Goal: Task Accomplishment & Management: Use online tool/utility

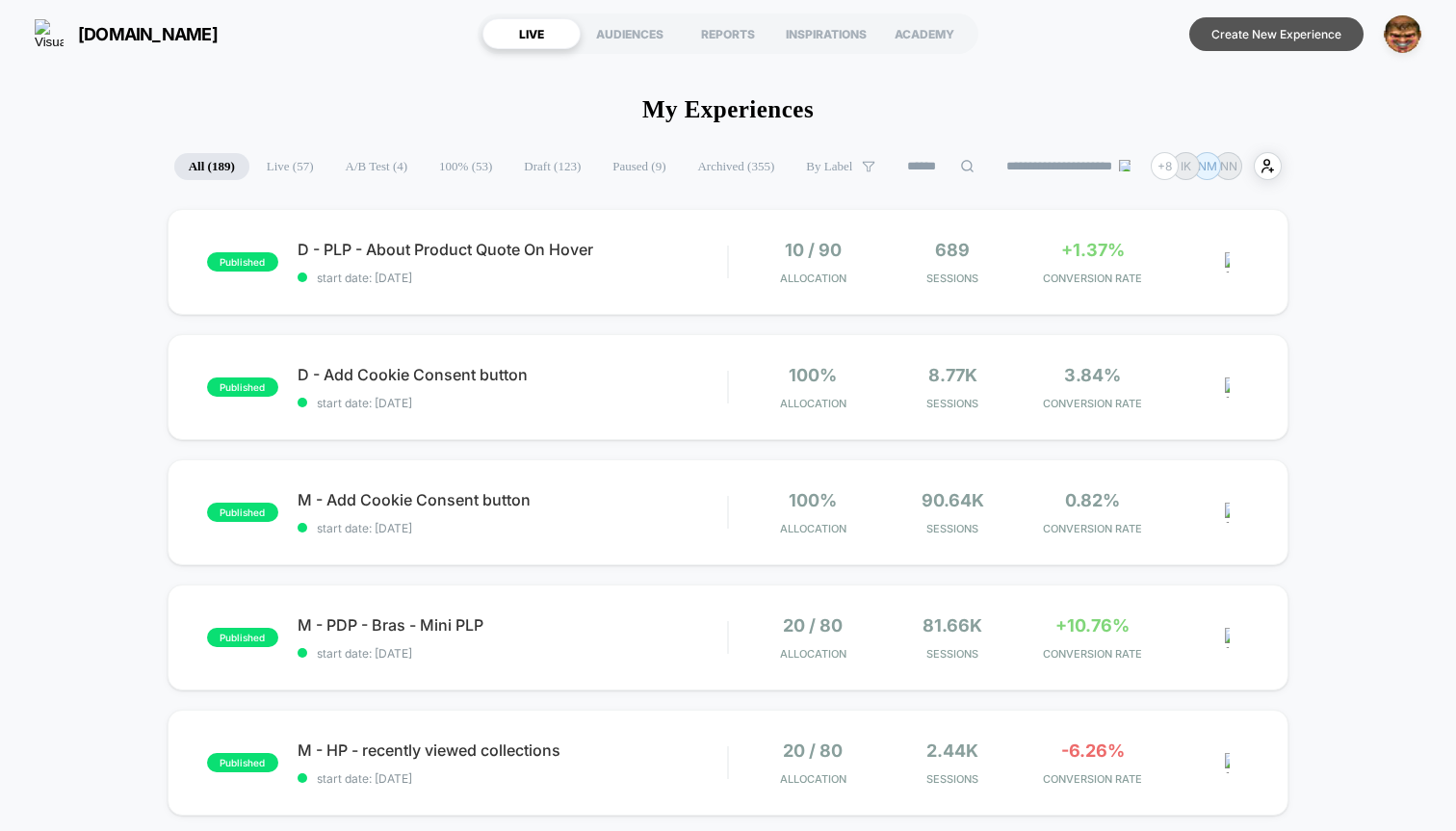
click at [1274, 38] on button "Create New Experience" at bounding box center [1276, 34] width 174 height 34
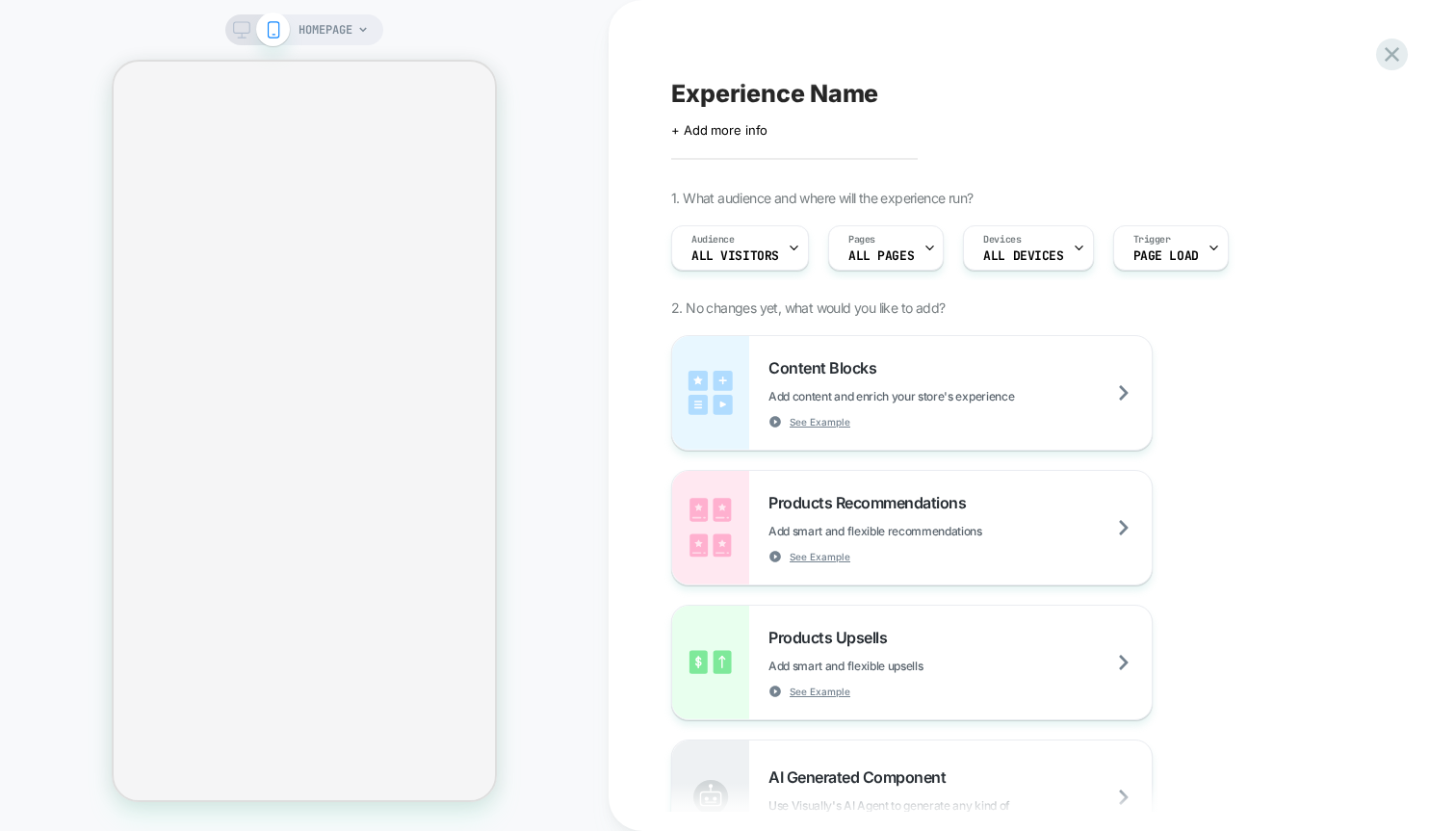
click at [743, 74] on div "Experience Name Click to edit experience details + Add more info 1. What audien…" at bounding box center [1023, 416] width 722 height 792
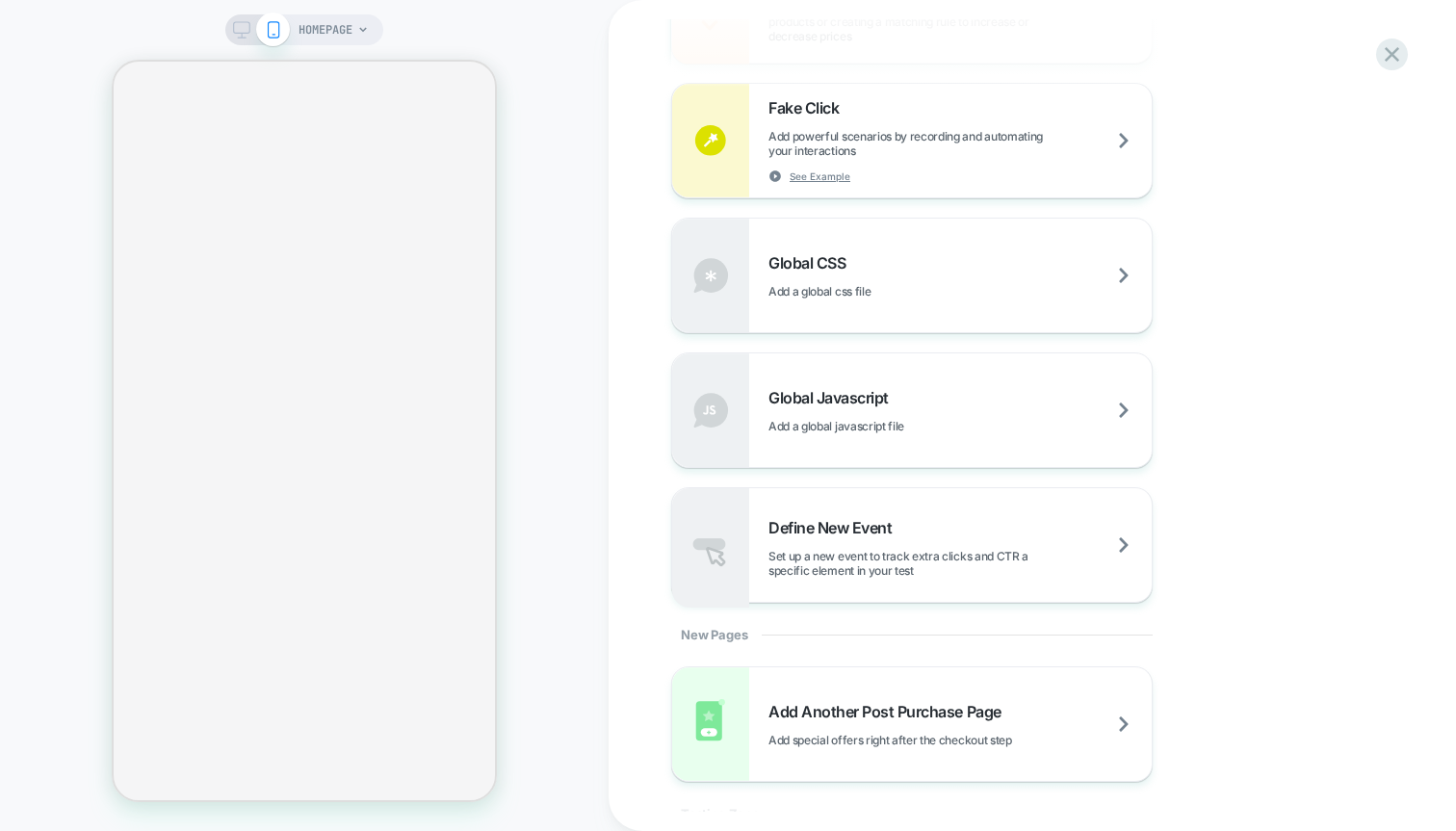
scroll to position [1376, 0]
click at [866, 514] on div "Define New Event Set up a new event to track extra clicks and CTR a specific el…" at bounding box center [912, 544] width 480 height 114
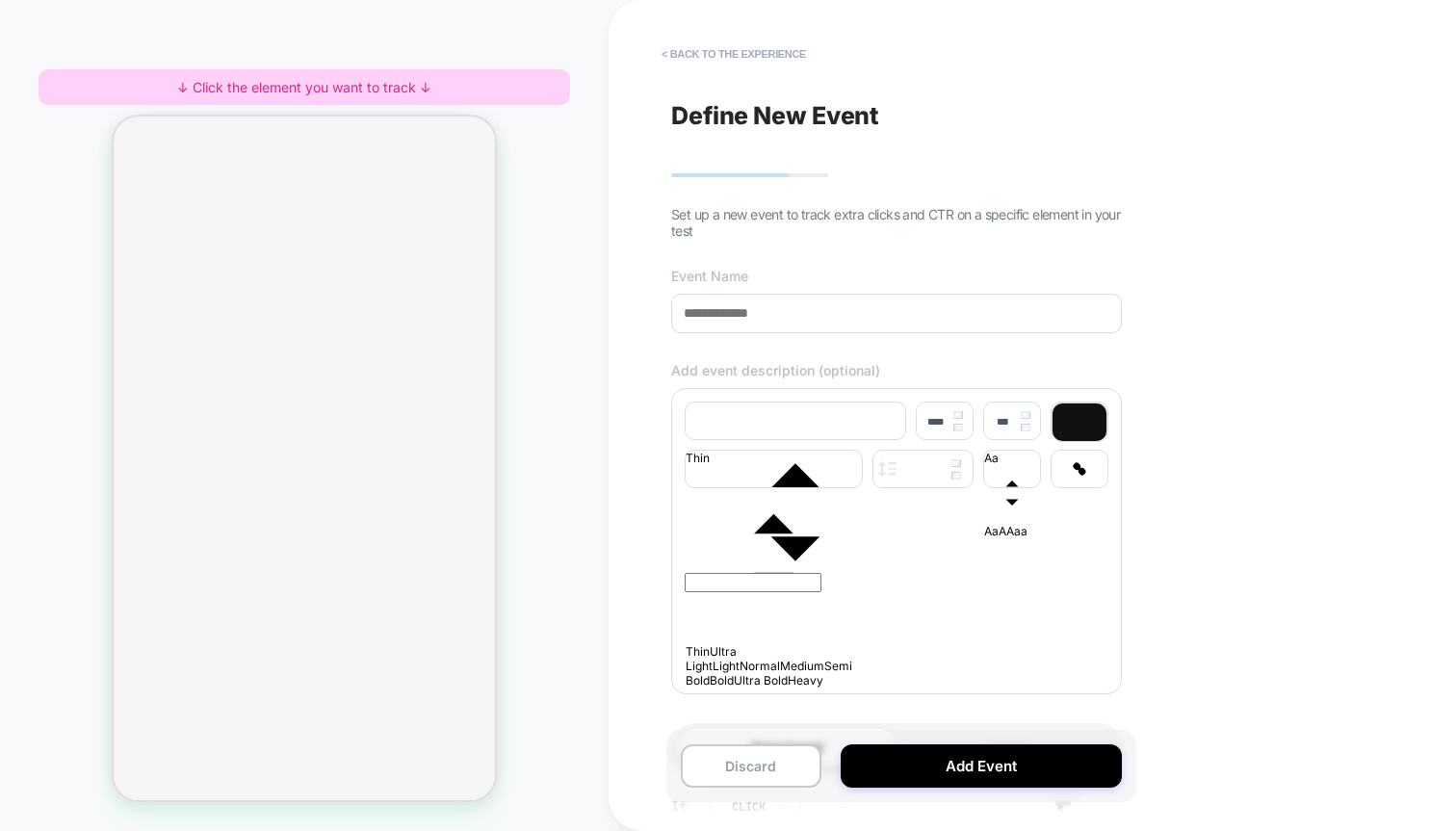
click at [301, 92] on div "↓ Click the element you want to track ↓" at bounding box center [305, 87] width 531 height 36
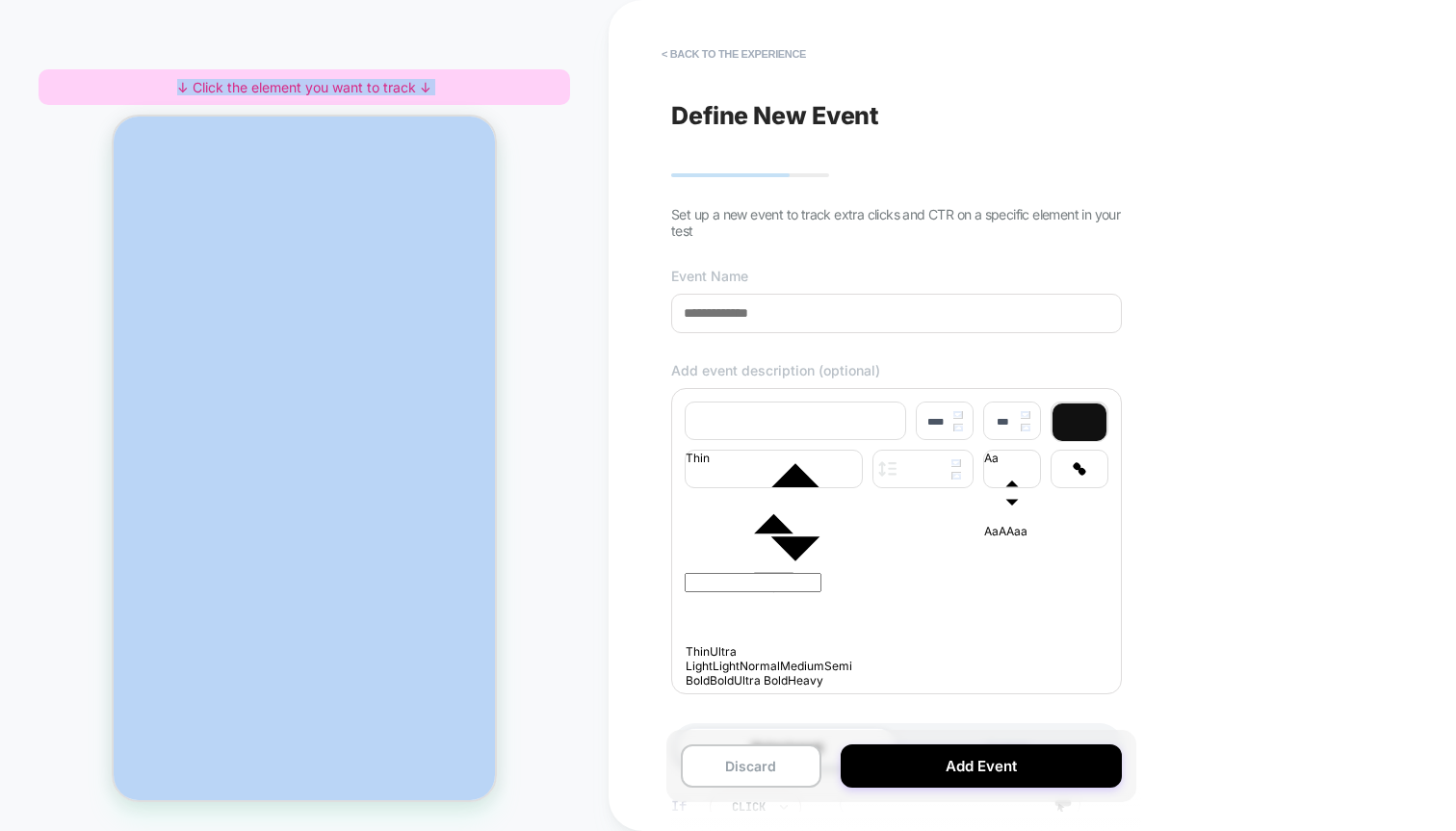
click at [301, 92] on div "↓ Click the element you want to track ↓" at bounding box center [305, 87] width 531 height 36
copy div "↓ Click the element you want to track ↓"
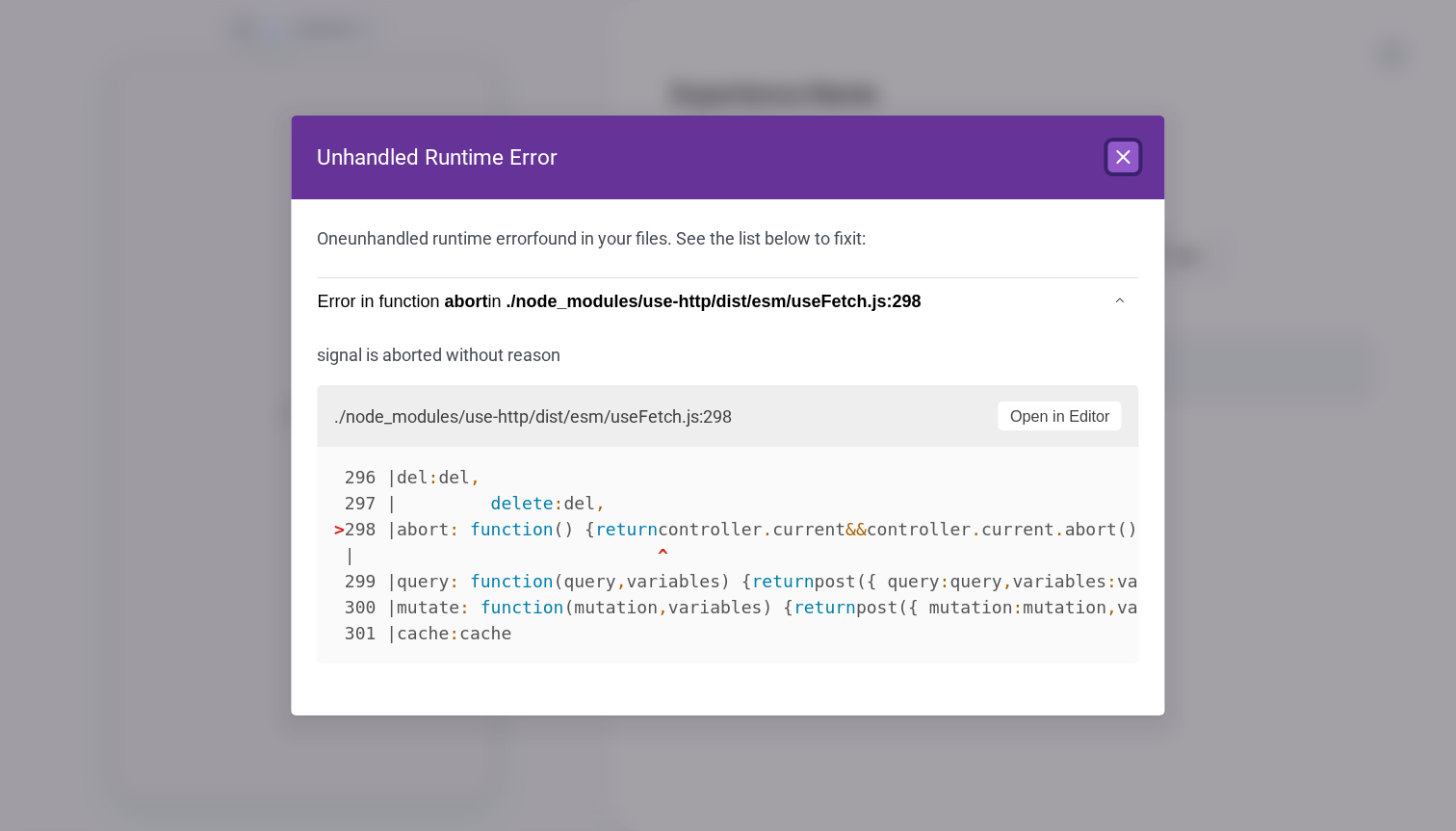
click at [1136, 149] on button "Close" at bounding box center [1124, 157] width 31 height 31
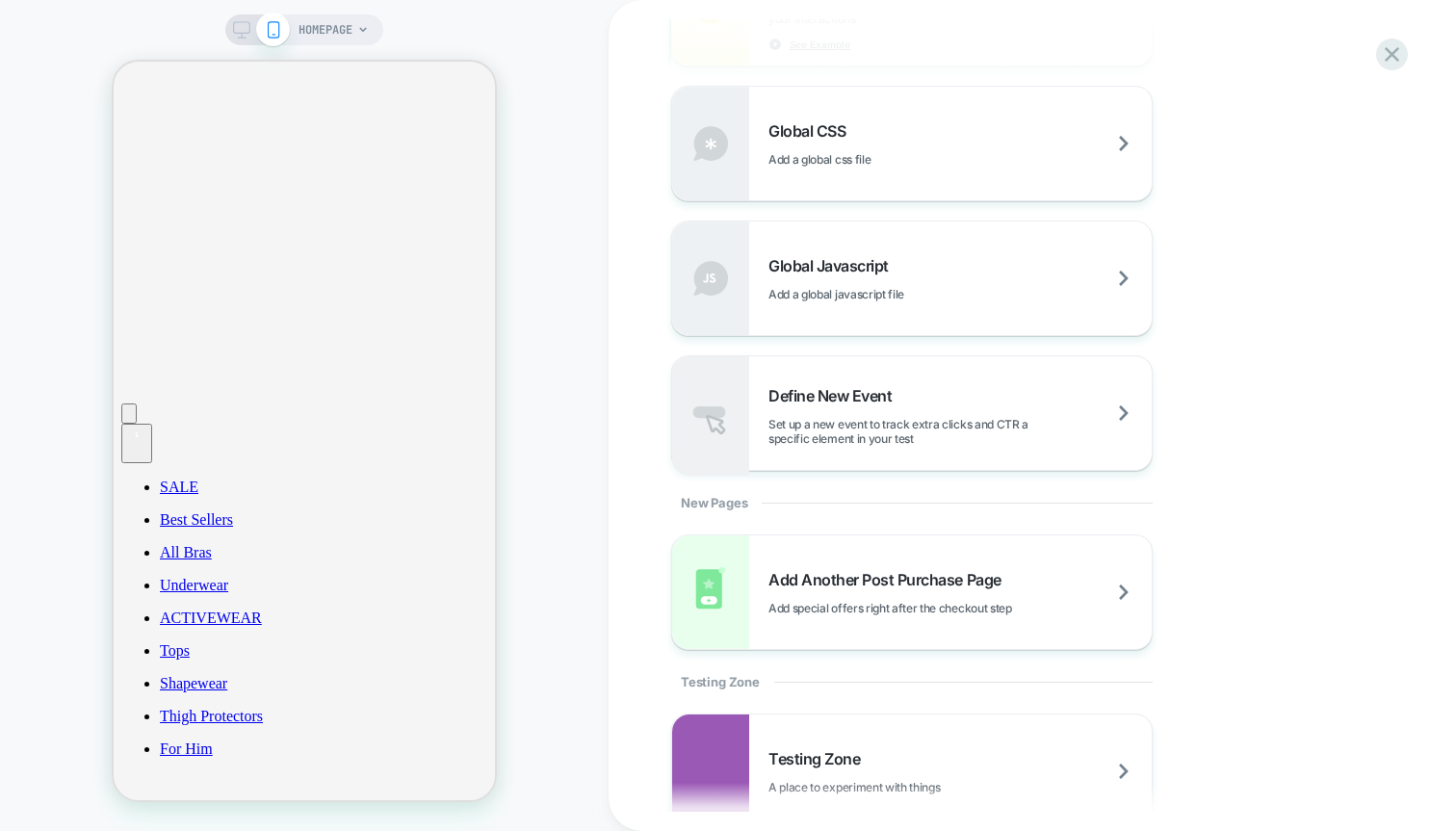
scroll to position [1511, 0]
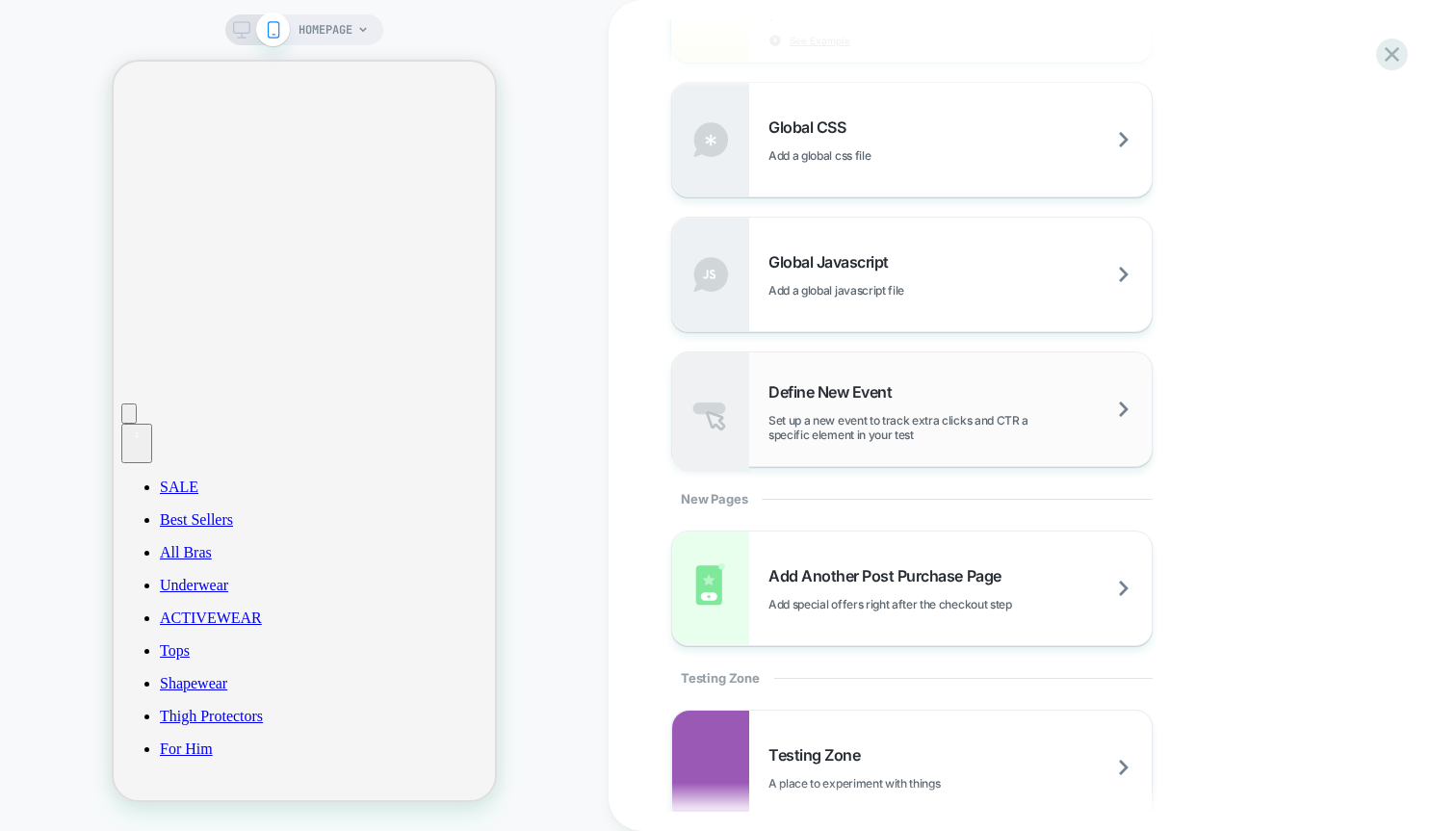
click at [876, 385] on span "Define New Event" at bounding box center [835, 392] width 133 height 19
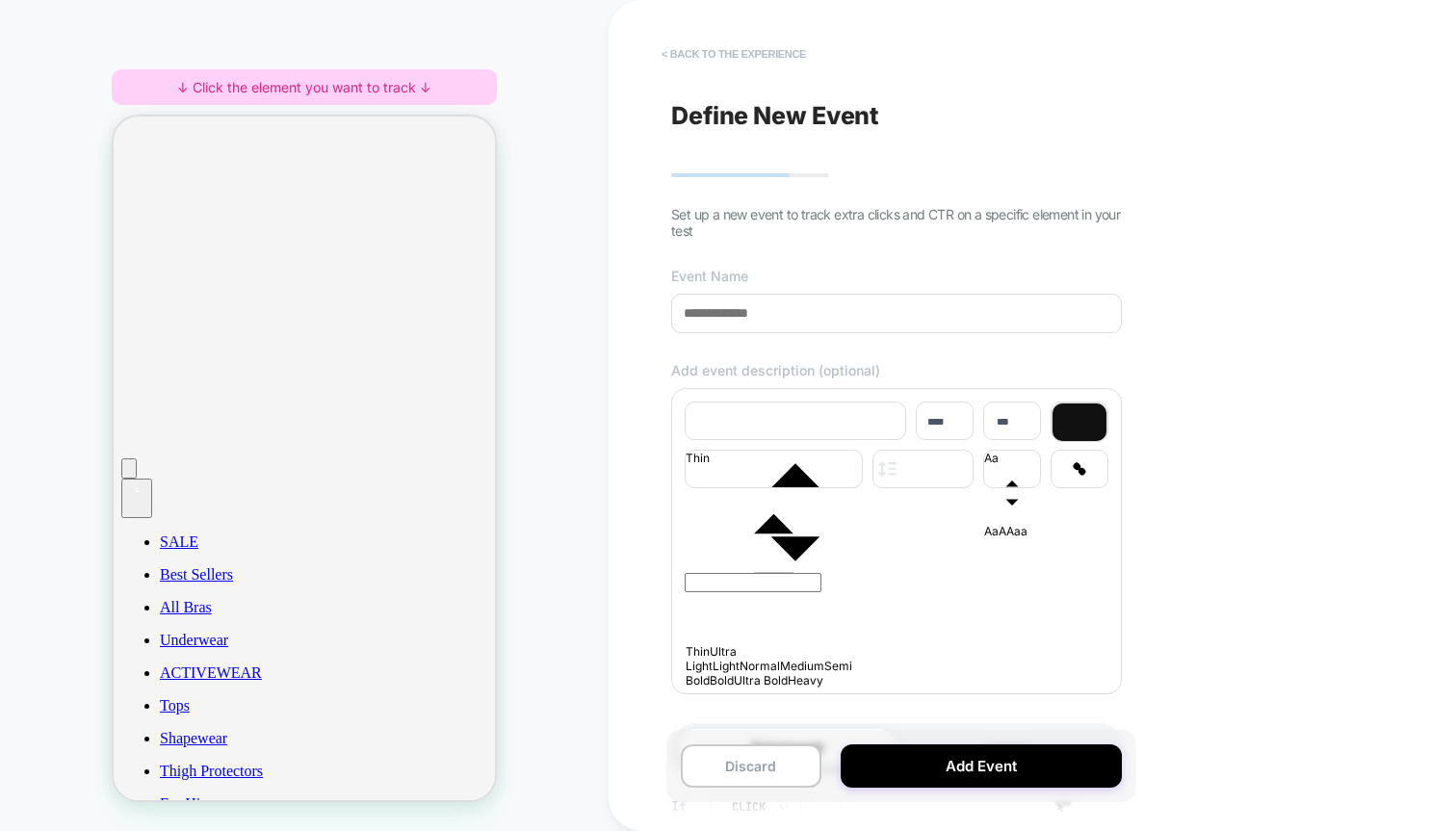
click at [710, 54] on button "< back to the experience" at bounding box center [734, 54] width 164 height 31
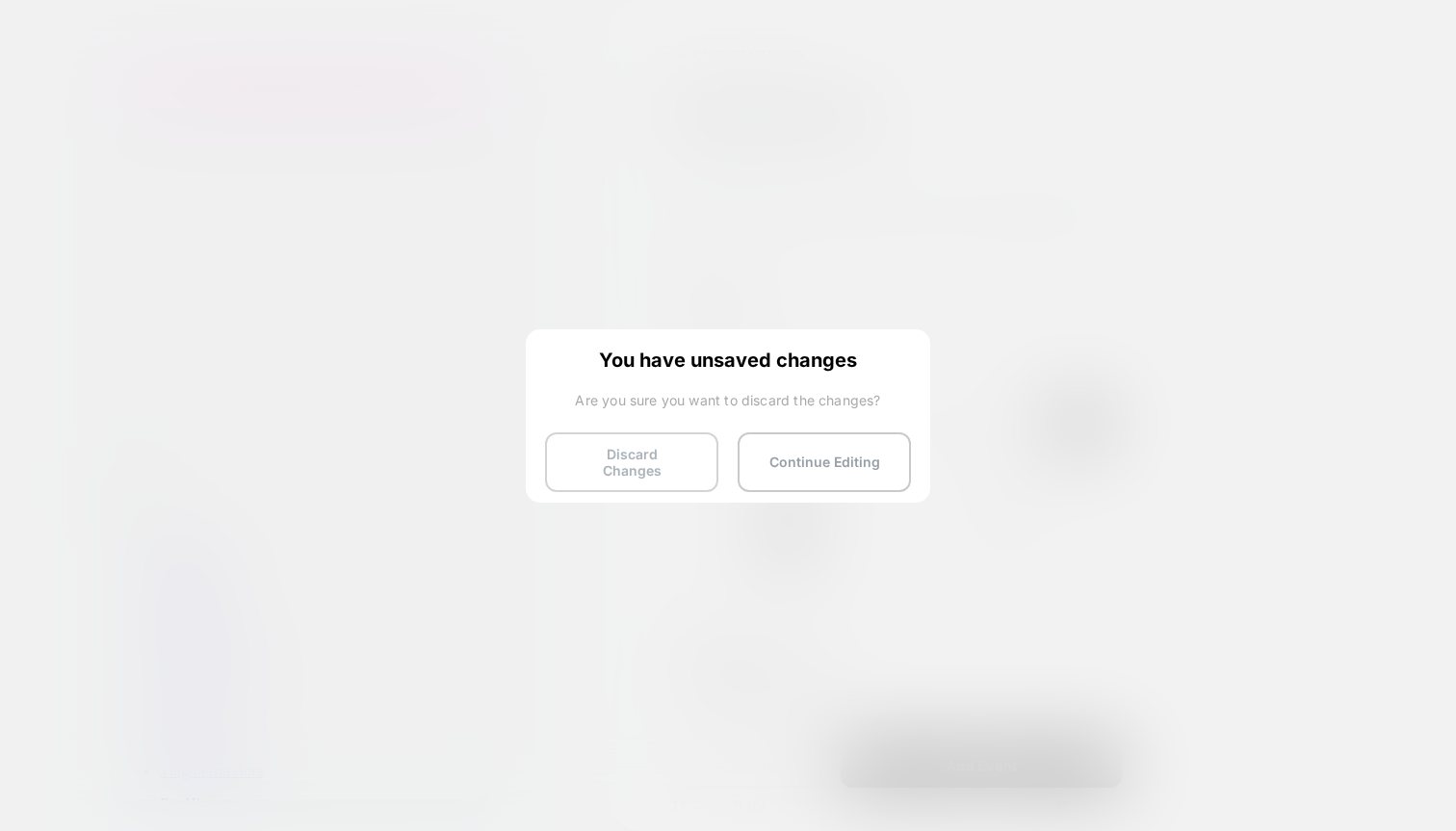
click at [584, 436] on button "Discard Changes" at bounding box center [632, 461] width 173 height 59
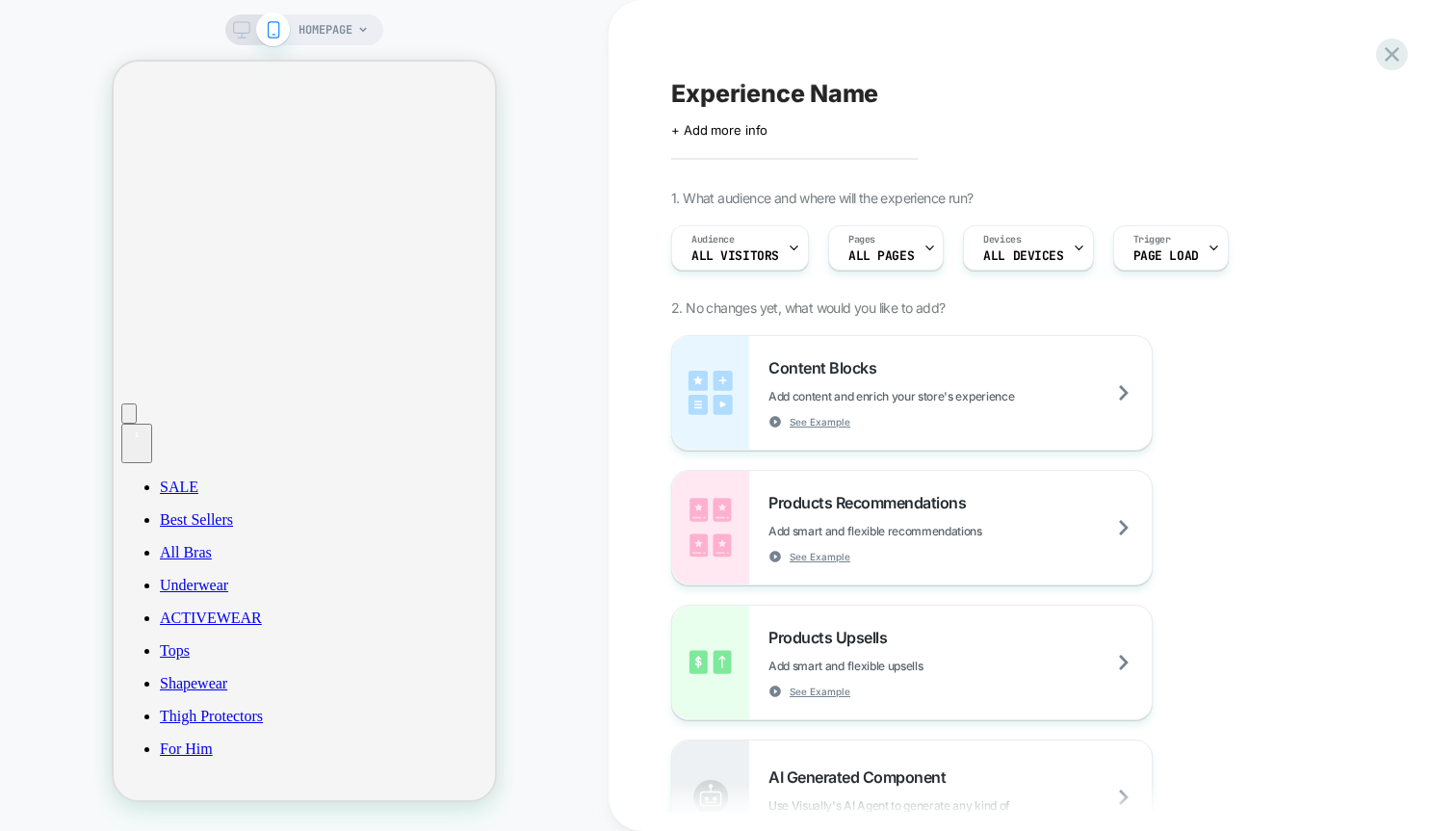
click at [243, 29] on icon at bounding box center [241, 30] width 18 height 18
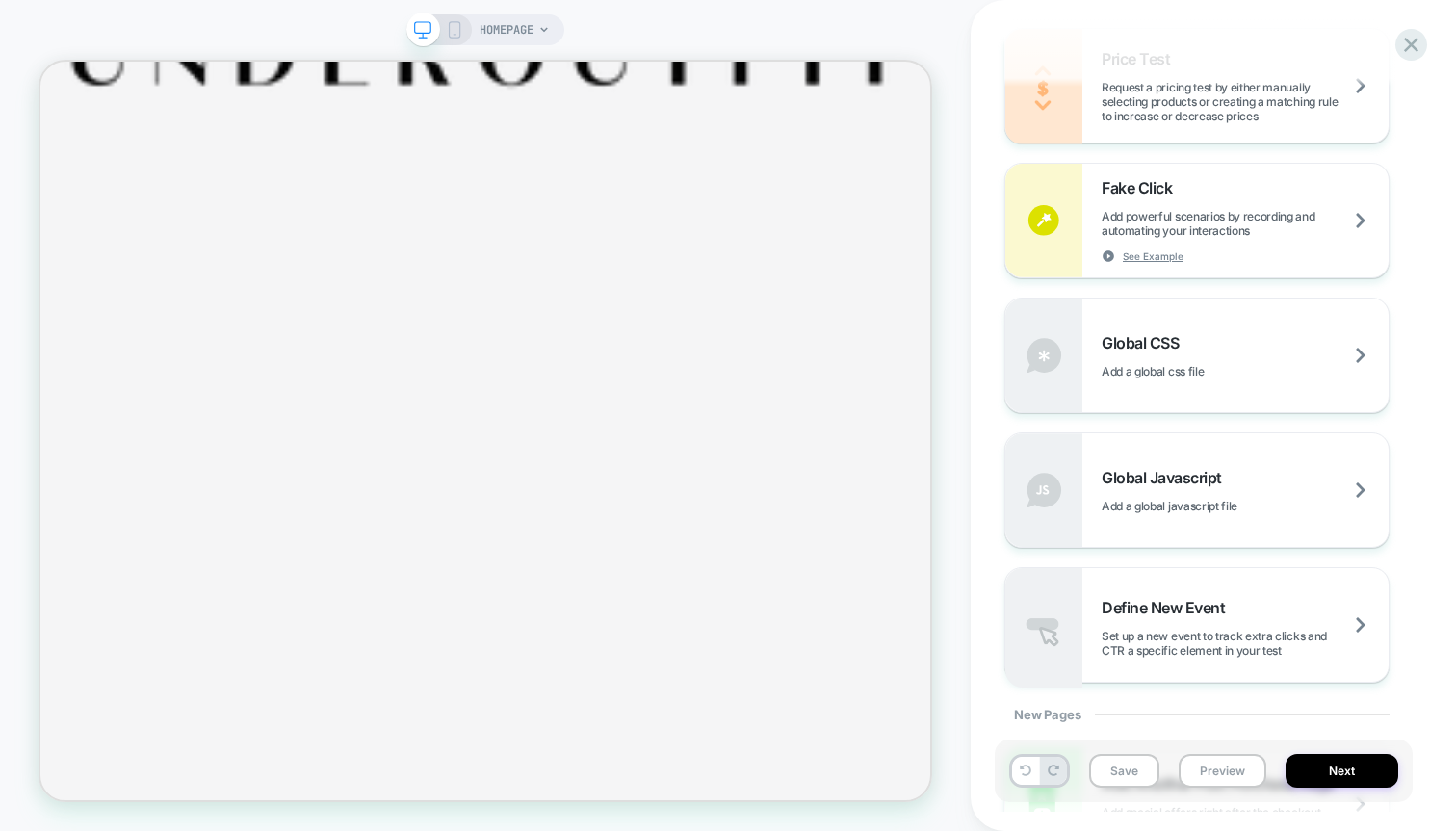
scroll to position [1308, 0]
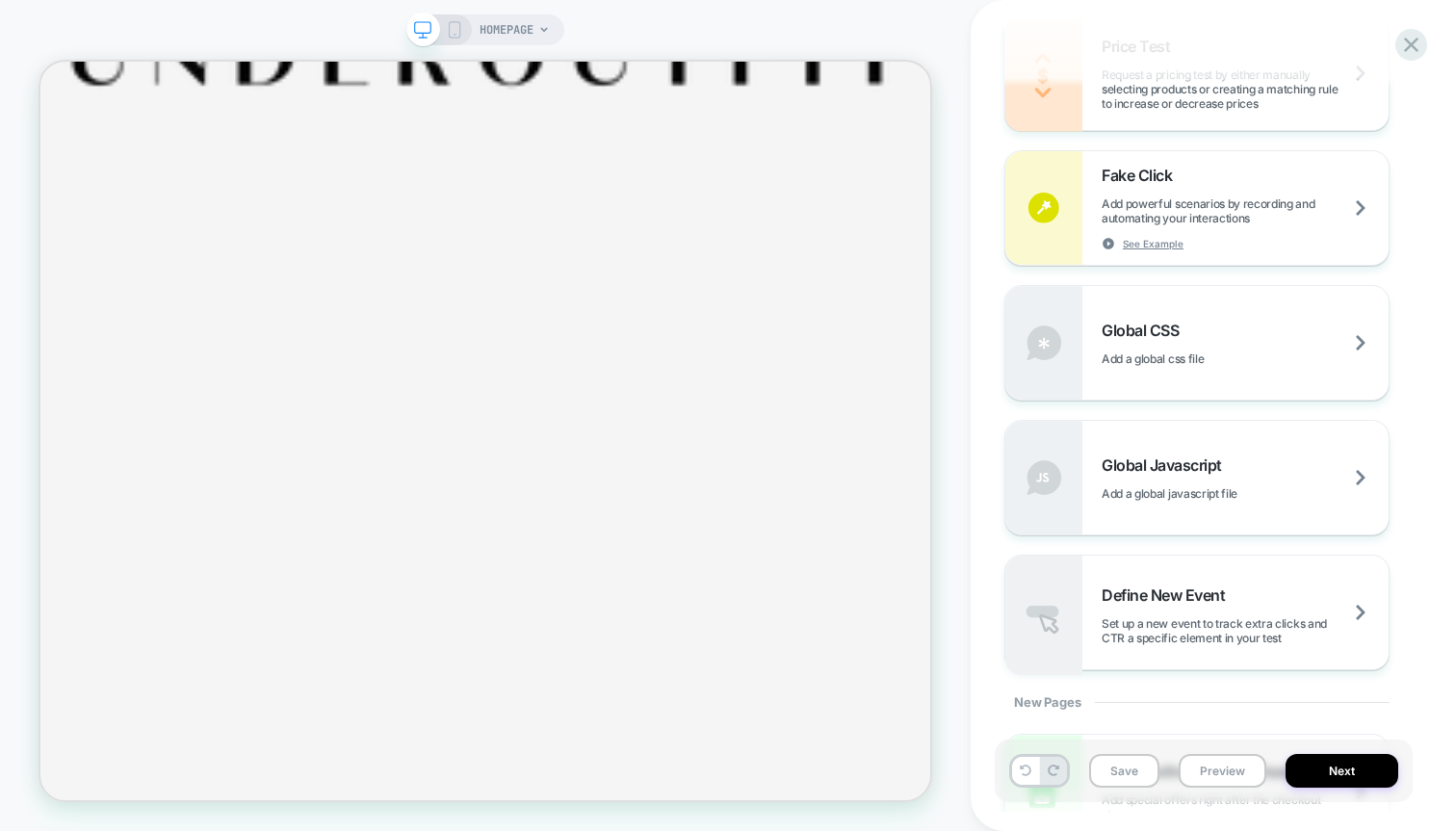
click at [1108, 552] on div "Redirect Redirect users to different URLs, compare performance and optimize con…" at bounding box center [1204, 208] width 399 height 924
click at [1108, 579] on div "Define New Event Set up a new event to track extra clicks and CTR a specific el…" at bounding box center [1197, 612] width 383 height 114
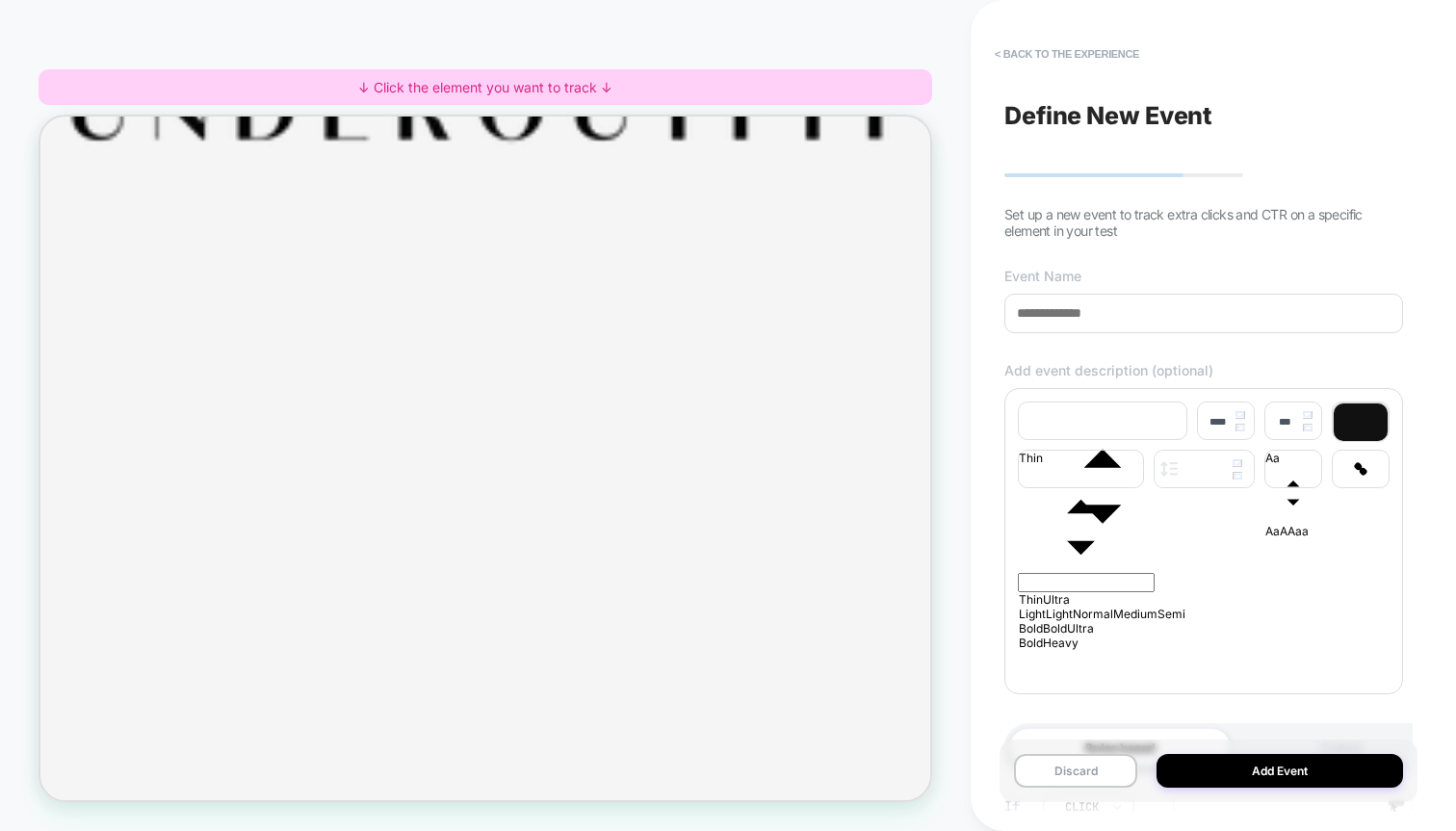
scroll to position [0, 0]
click at [1071, 225] on span "Set up a new event to track extra clicks and CTR on a specific element in your …" at bounding box center [1183, 223] width 358 height 33
click at [1108, 216] on span "Set up a new event to track extra clicks and CTR on a specific element in your …" at bounding box center [1183, 223] width 358 height 33
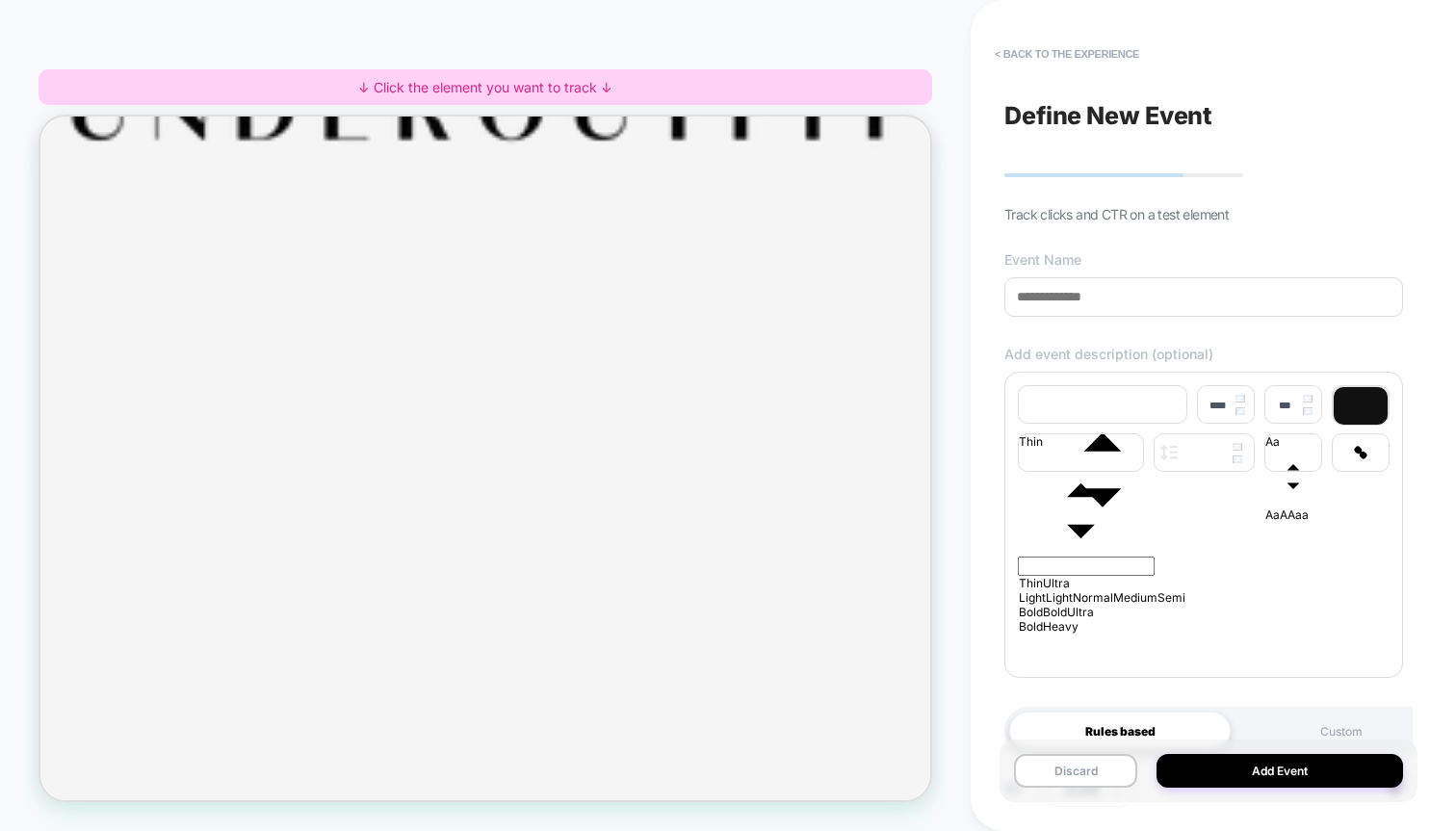
click at [1078, 234] on div "**********" at bounding box center [1204, 416] width 419 height 792
click at [1050, 85] on div "**********" at bounding box center [1204, 416] width 419 height 792
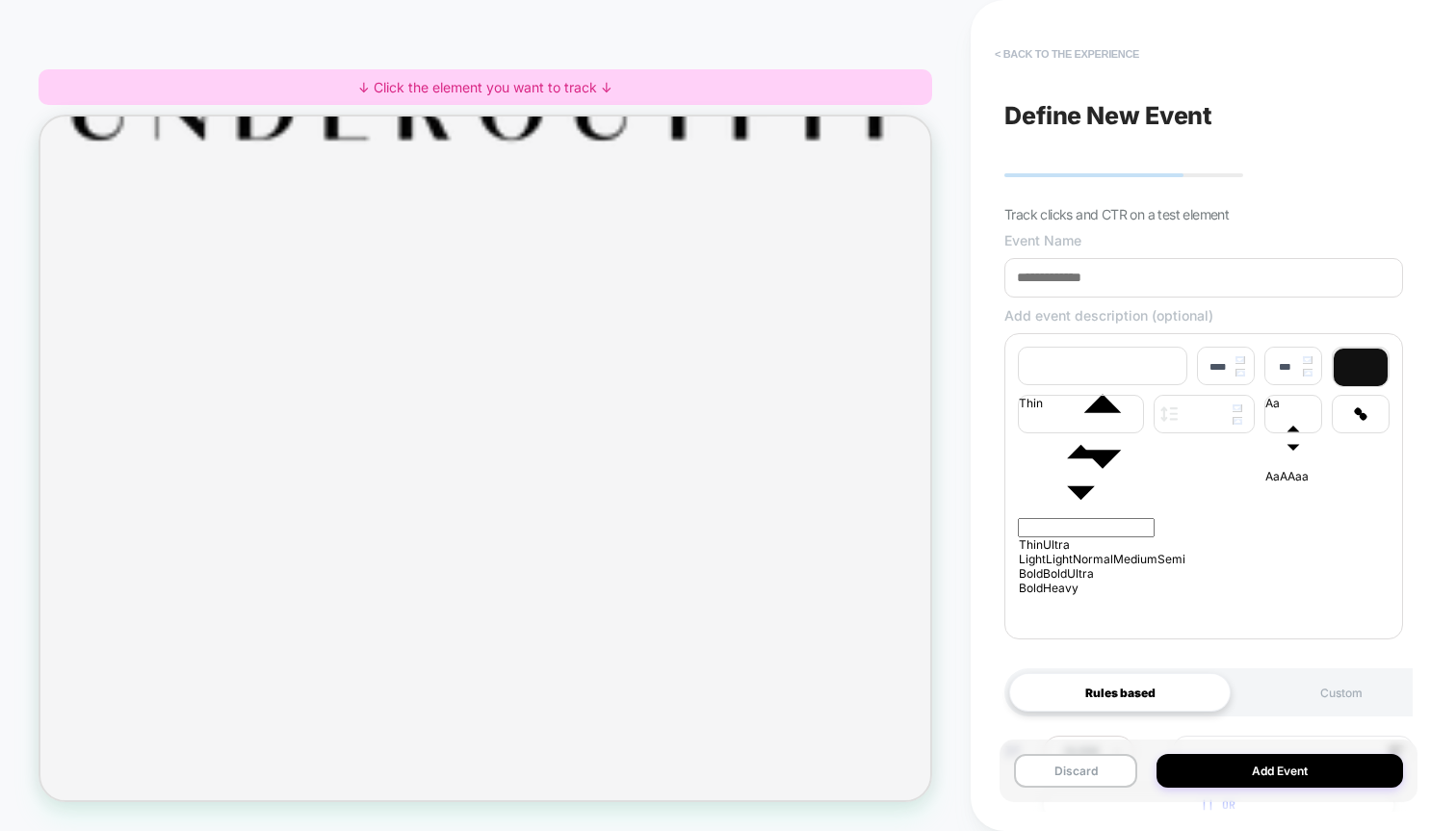
click at [1070, 56] on button "< back to the experience" at bounding box center [1067, 54] width 164 height 31
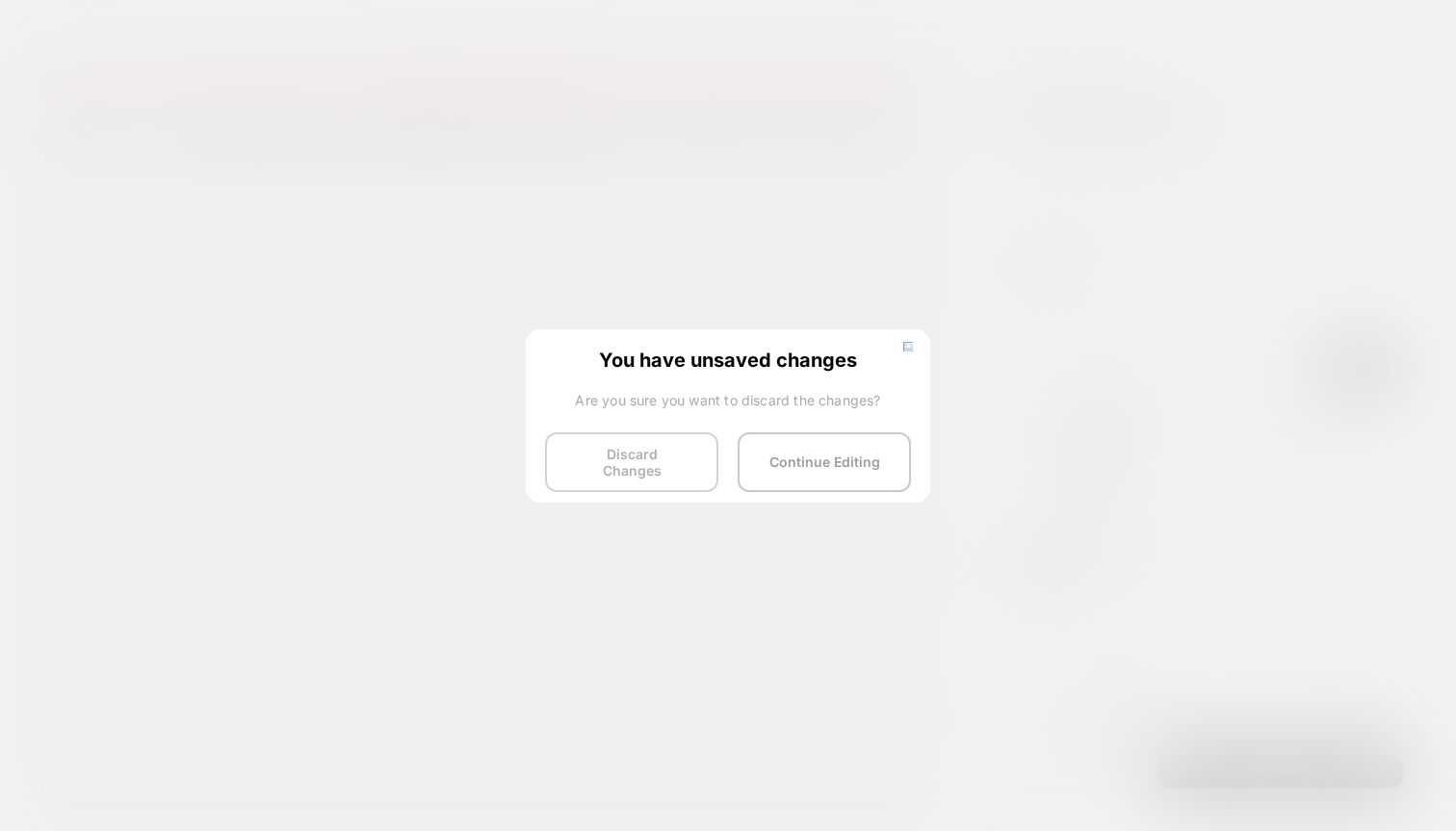
click at [634, 480] on button "Discard Changes" at bounding box center [632, 461] width 173 height 59
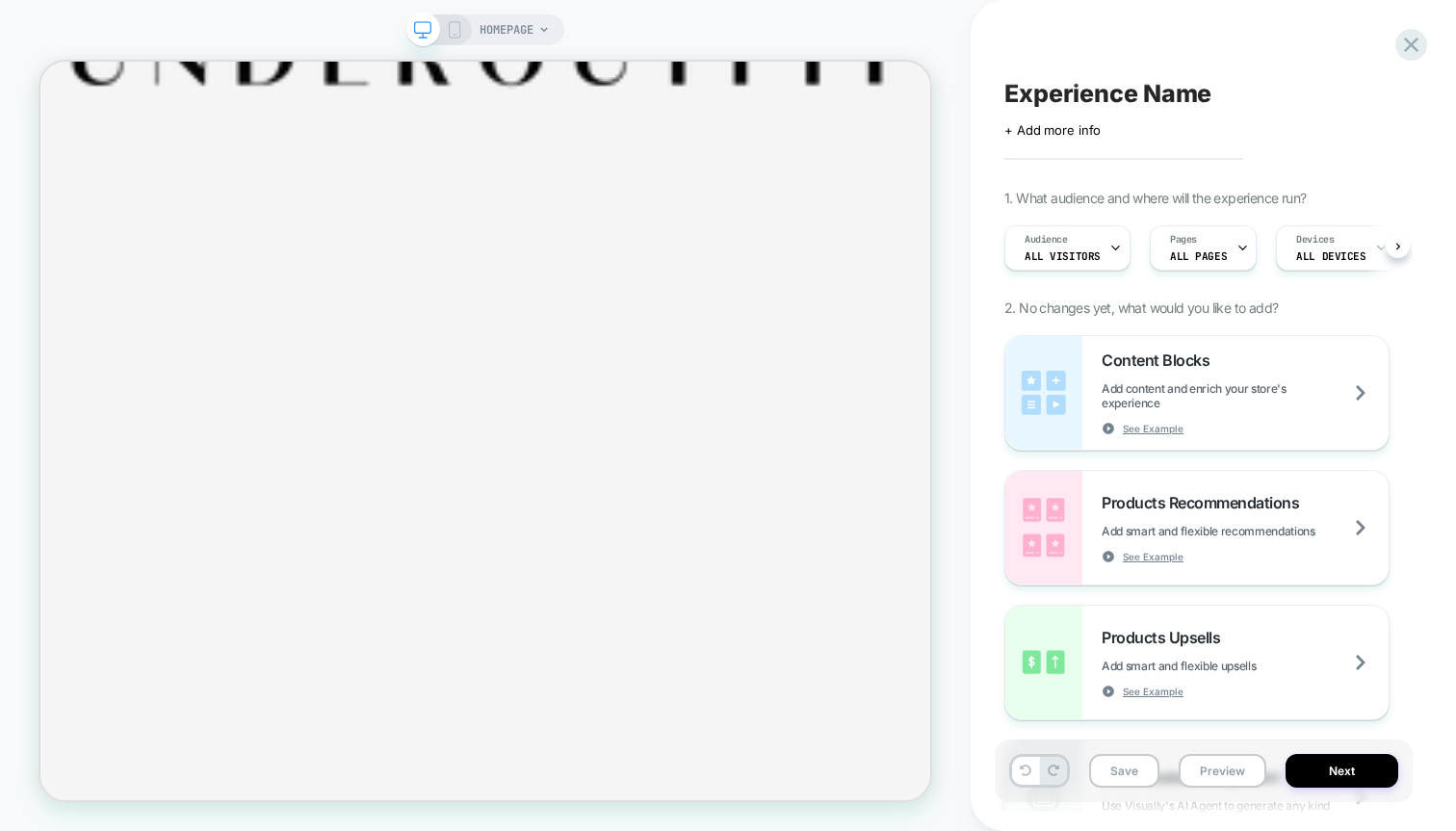
scroll to position [0, 1]
click at [1371, 772] on button "Next" at bounding box center [1342, 771] width 113 height 34
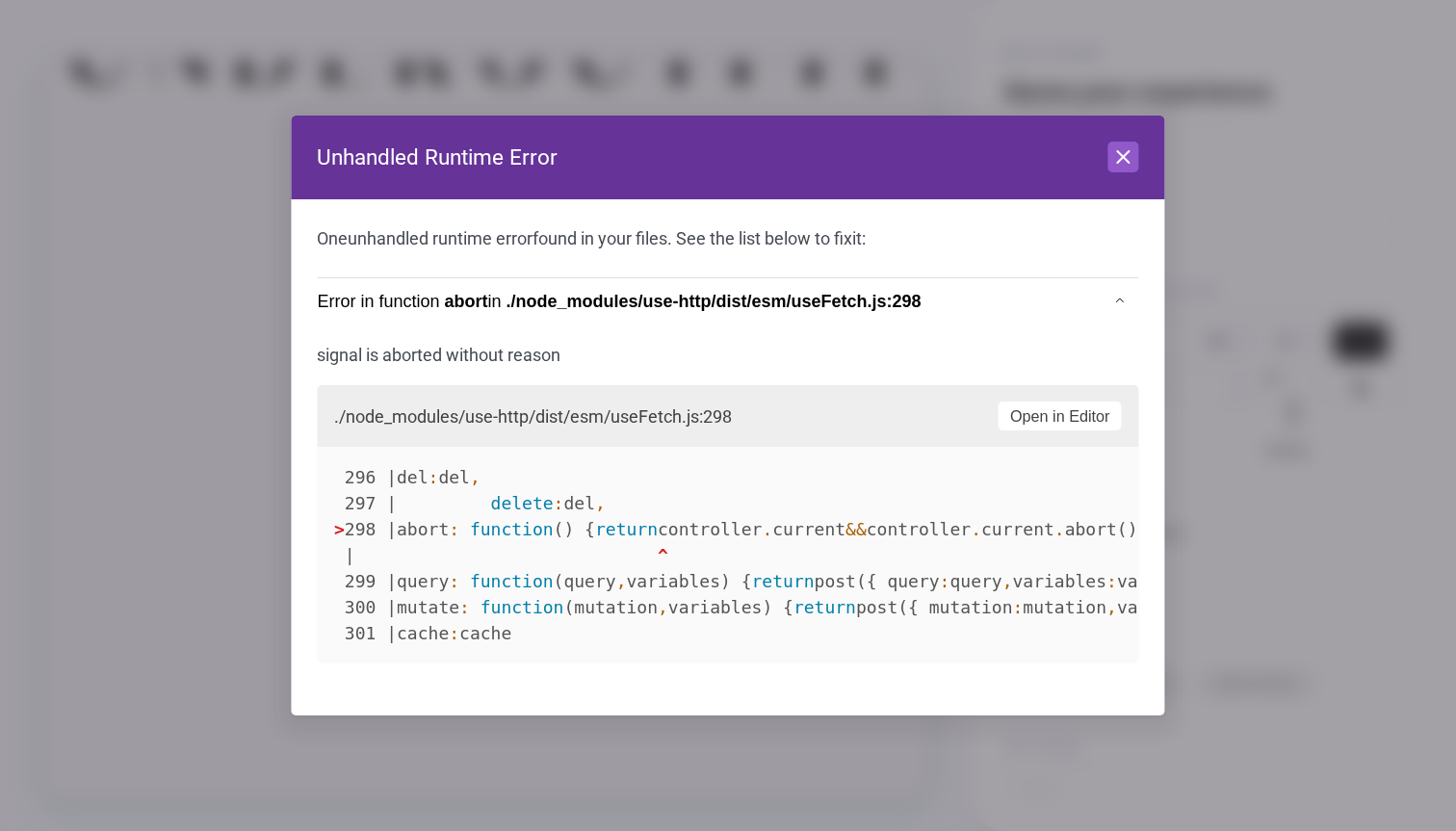
click at [1122, 133] on header "Unhandled Runtime Error Close" at bounding box center [728, 158] width 874 height 85
click at [1122, 157] on icon at bounding box center [1124, 157] width 12 height 12
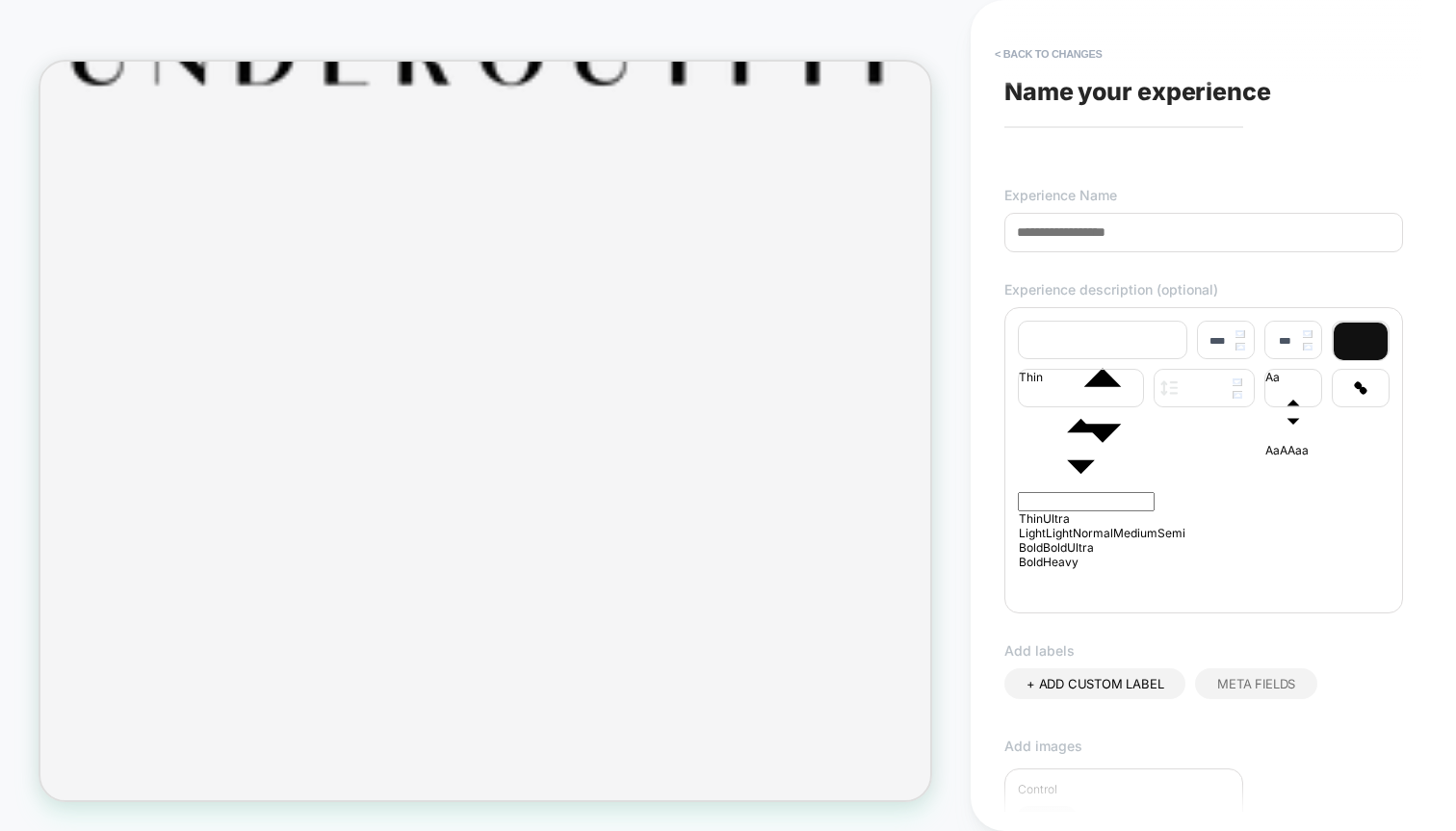
click at [1164, 462] on div at bounding box center [1204, 456] width 372 height 11
type input "****"
click at [1131, 236] on input at bounding box center [1204, 233] width 399 height 40
click at [1052, 61] on button "< Back to changes" at bounding box center [1048, 54] width 127 height 31
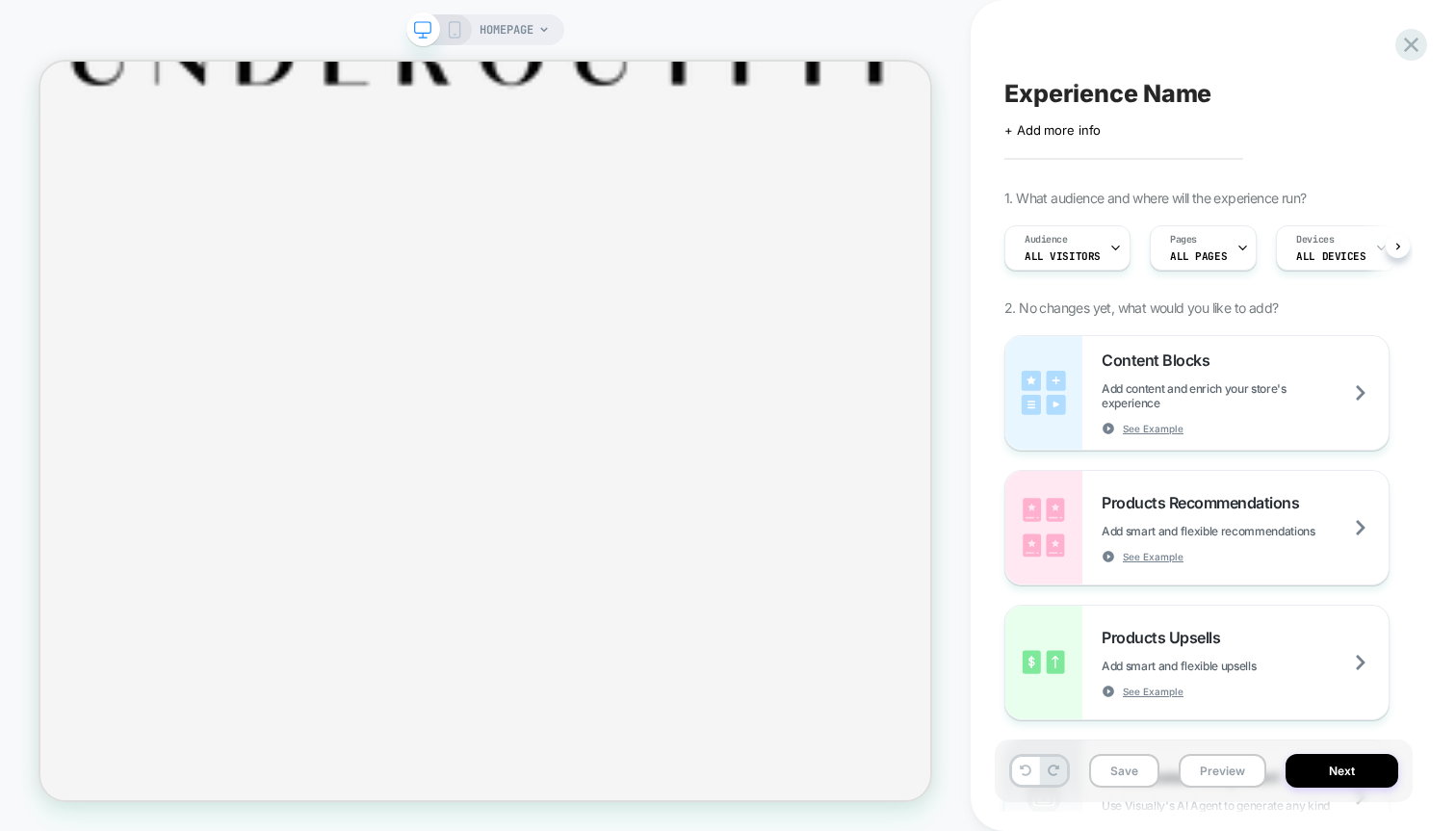
click at [1052, 61] on div "Experience Name Click to edit experience details + Add more info 1. What audien…" at bounding box center [1204, 416] width 419 height 792
click at [971, 341] on circle "Close dialog" at bounding box center [979, 335] width 28 height 28
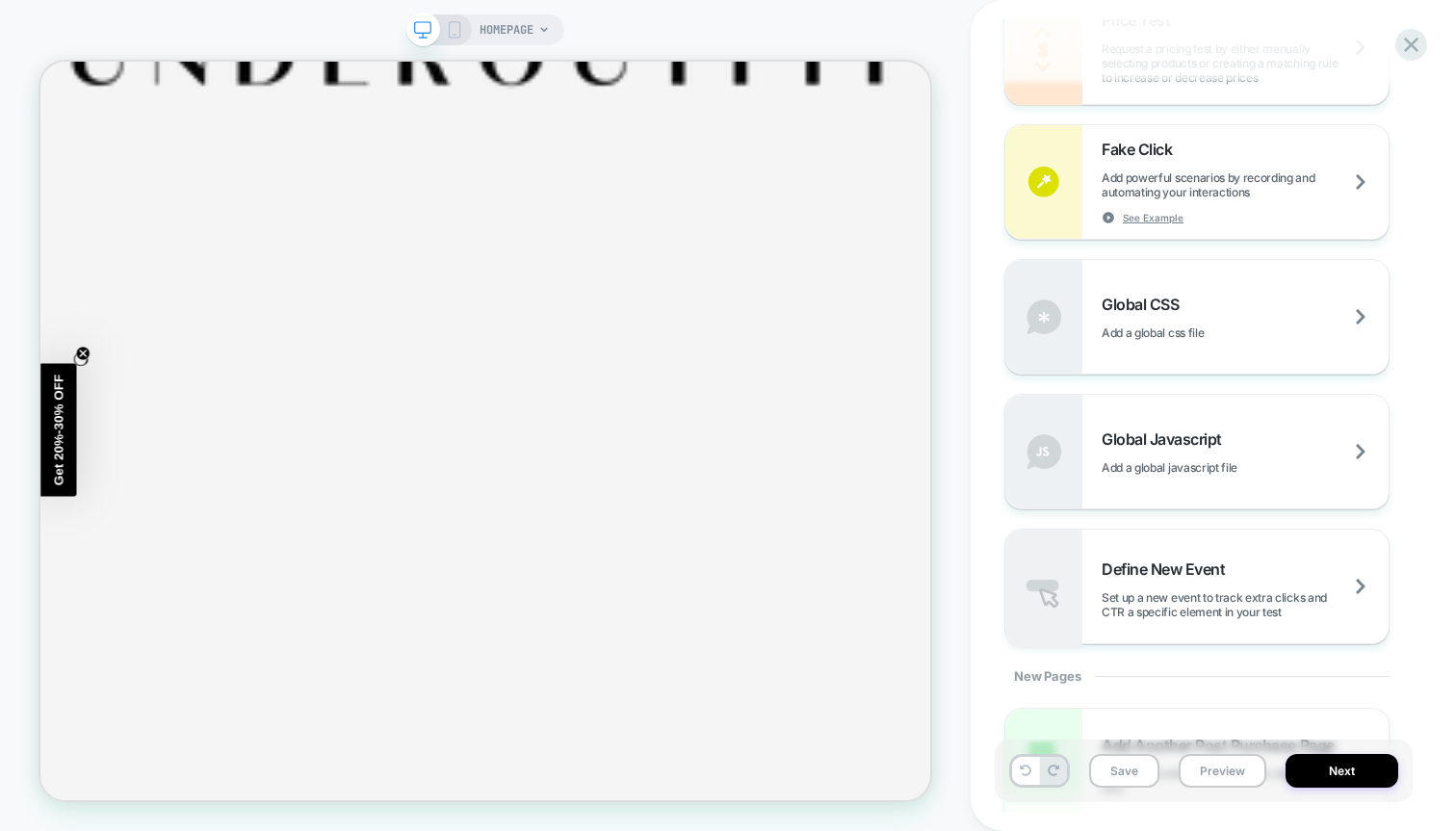
scroll to position [1527, 0]
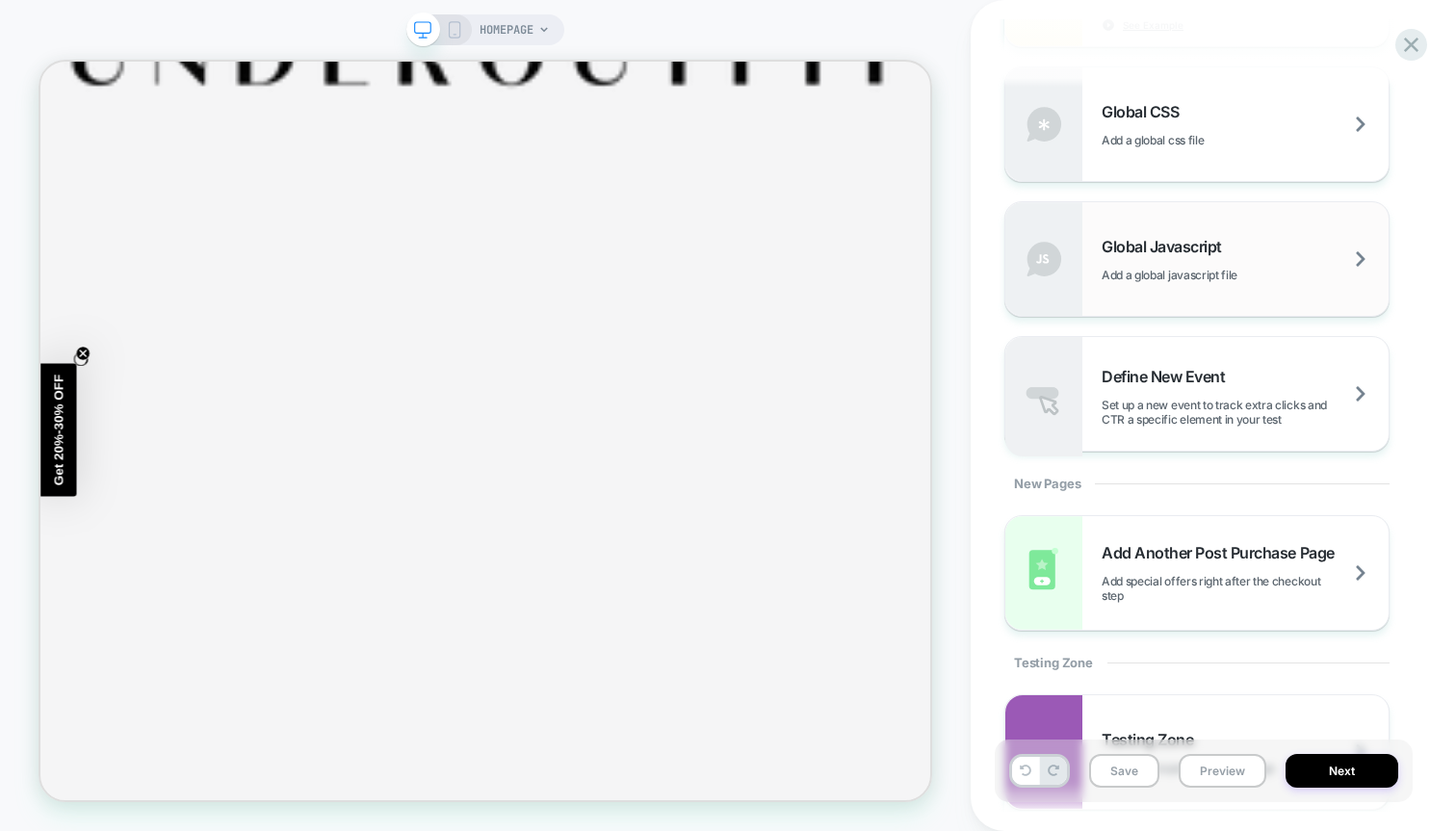
click at [1197, 283] on div "Global Javascript Add a global javascript file" at bounding box center [1197, 259] width 383 height 114
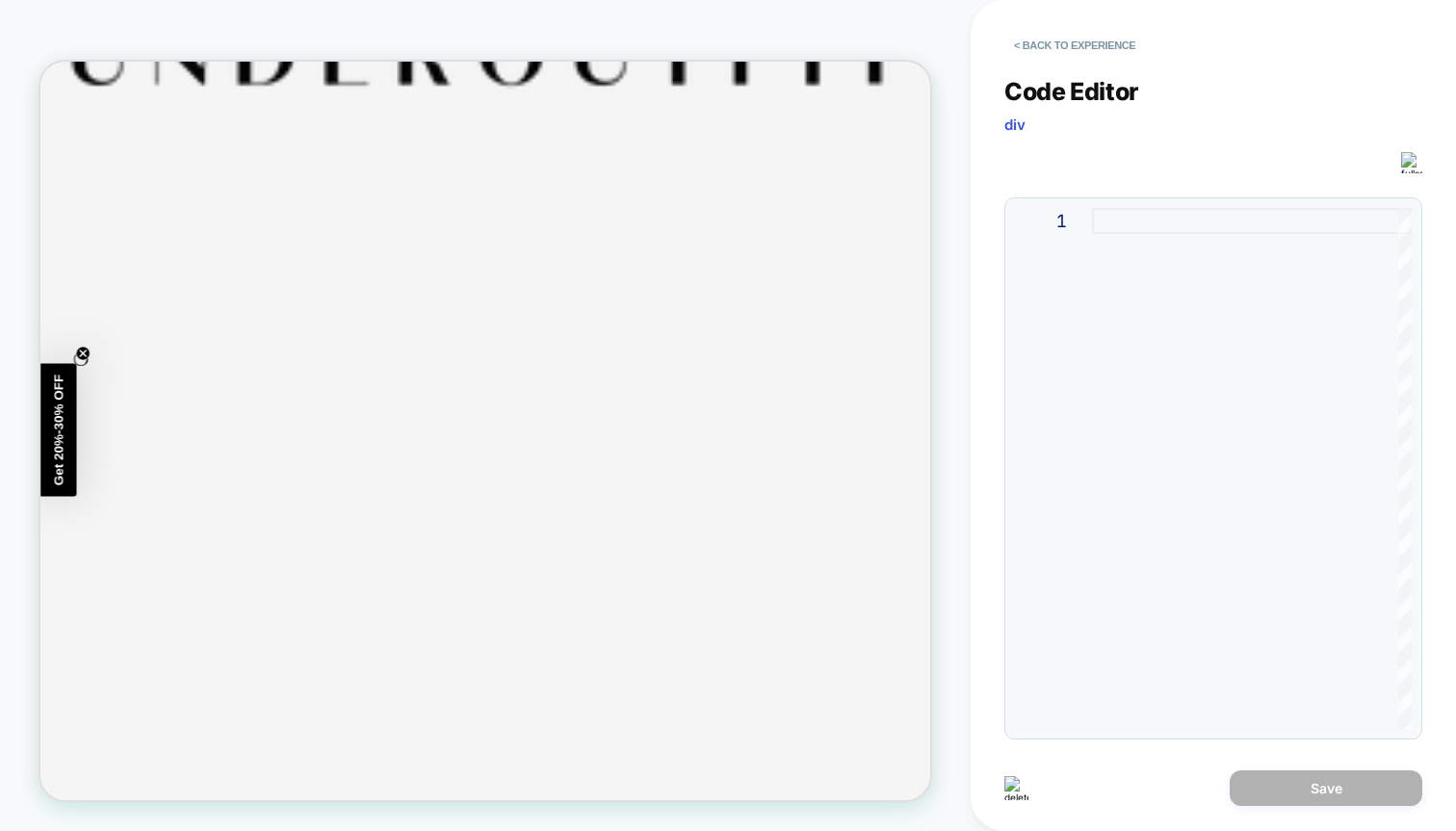
click at [1139, 260] on div at bounding box center [1252, 468] width 320 height 521
type textarea "*"
click at [1302, 774] on button "Save" at bounding box center [1327, 788] width 193 height 36
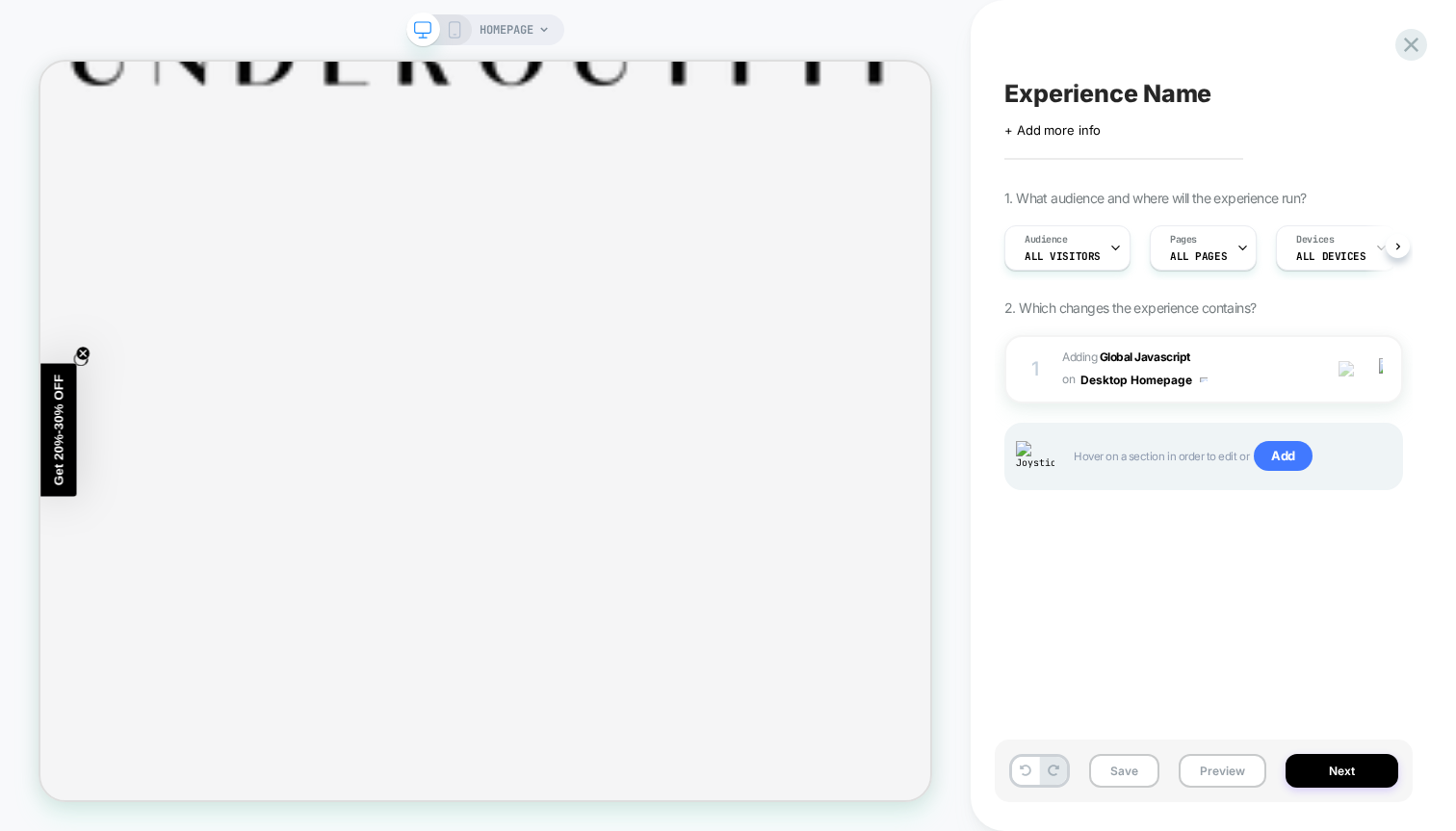
scroll to position [0, 1]
click at [1318, 769] on button "Next" at bounding box center [1342, 771] width 113 height 34
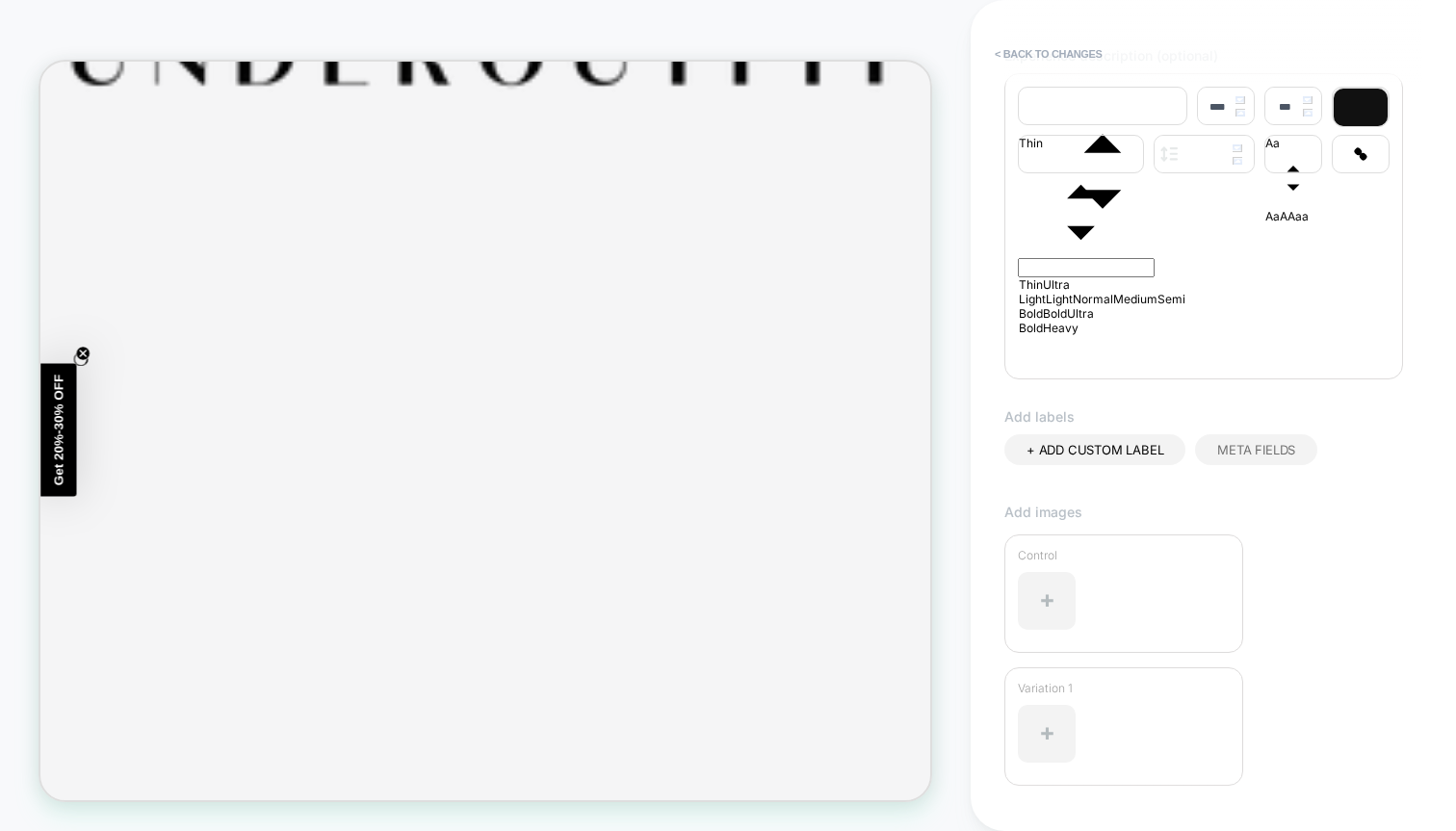
scroll to position [0, 0]
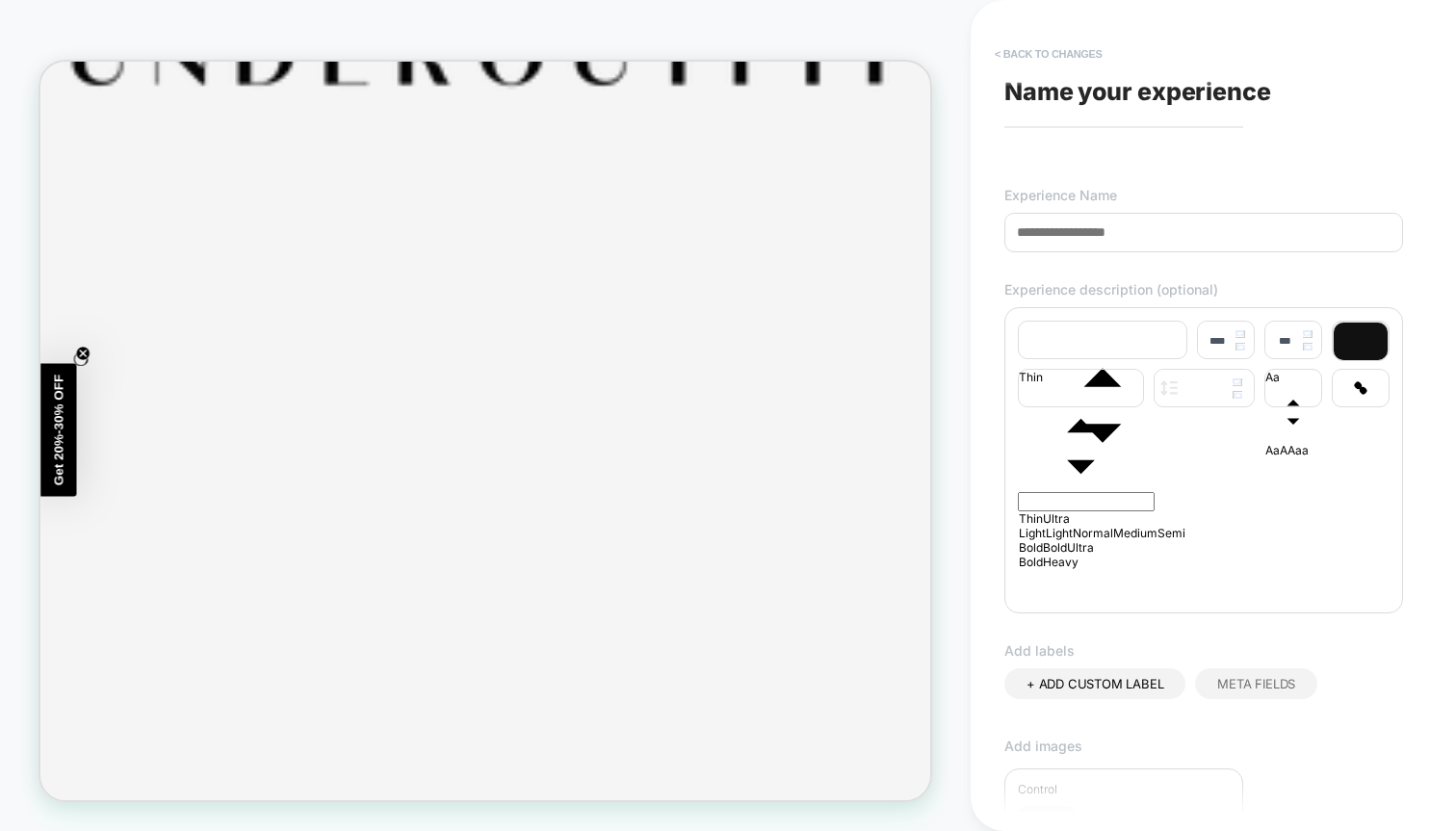
click at [1073, 57] on button "< Back to changes" at bounding box center [1048, 54] width 127 height 31
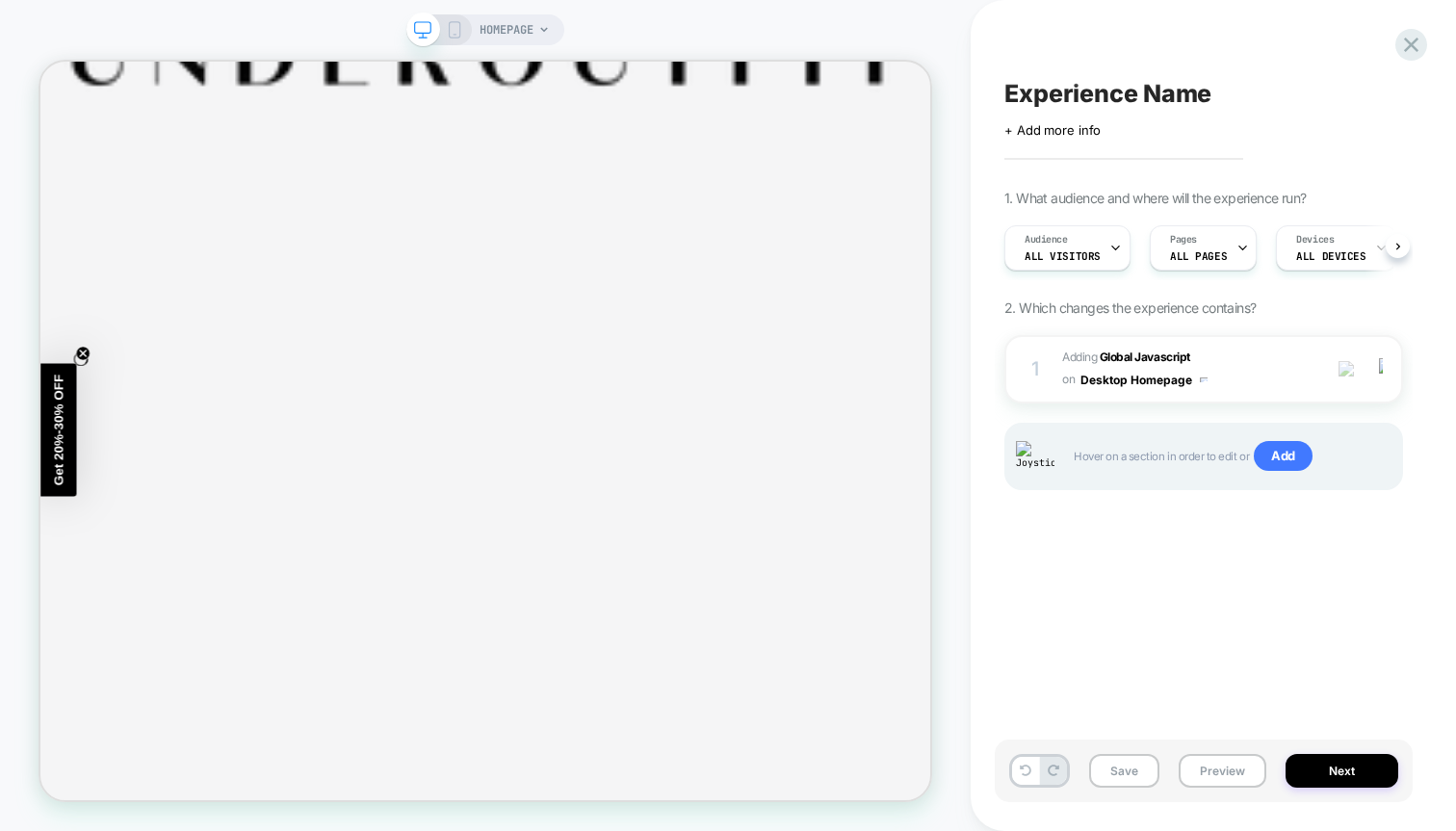
scroll to position [0, 1]
click at [1242, 401] on div "1 Adding Global Javascript on Desktop Homepage Add Before Add After Copy to Mob…" at bounding box center [1204, 369] width 399 height 68
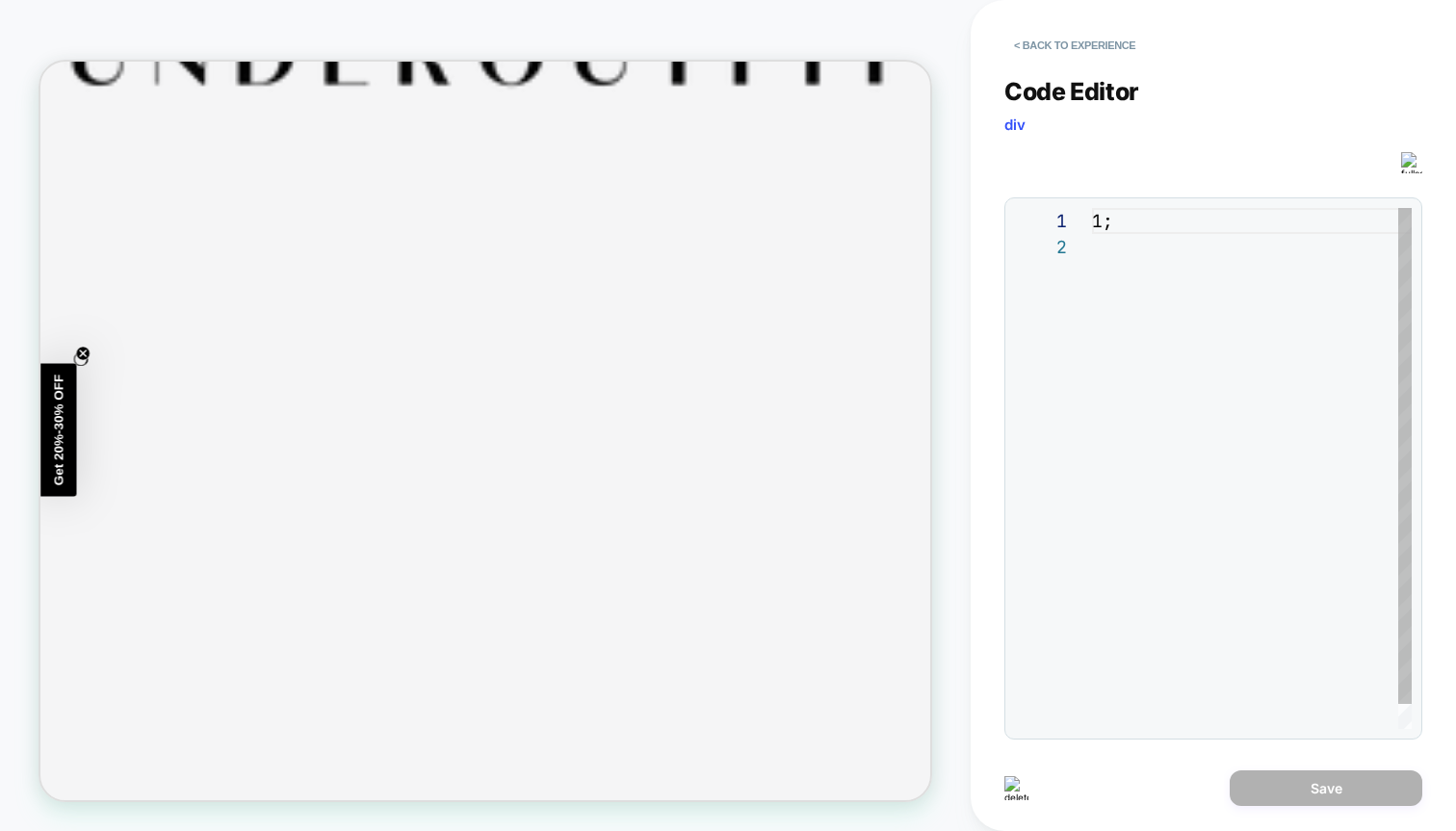
scroll to position [26, 0]
click at [1078, 55] on button "< Back to experience" at bounding box center [1074, 46] width 140 height 31
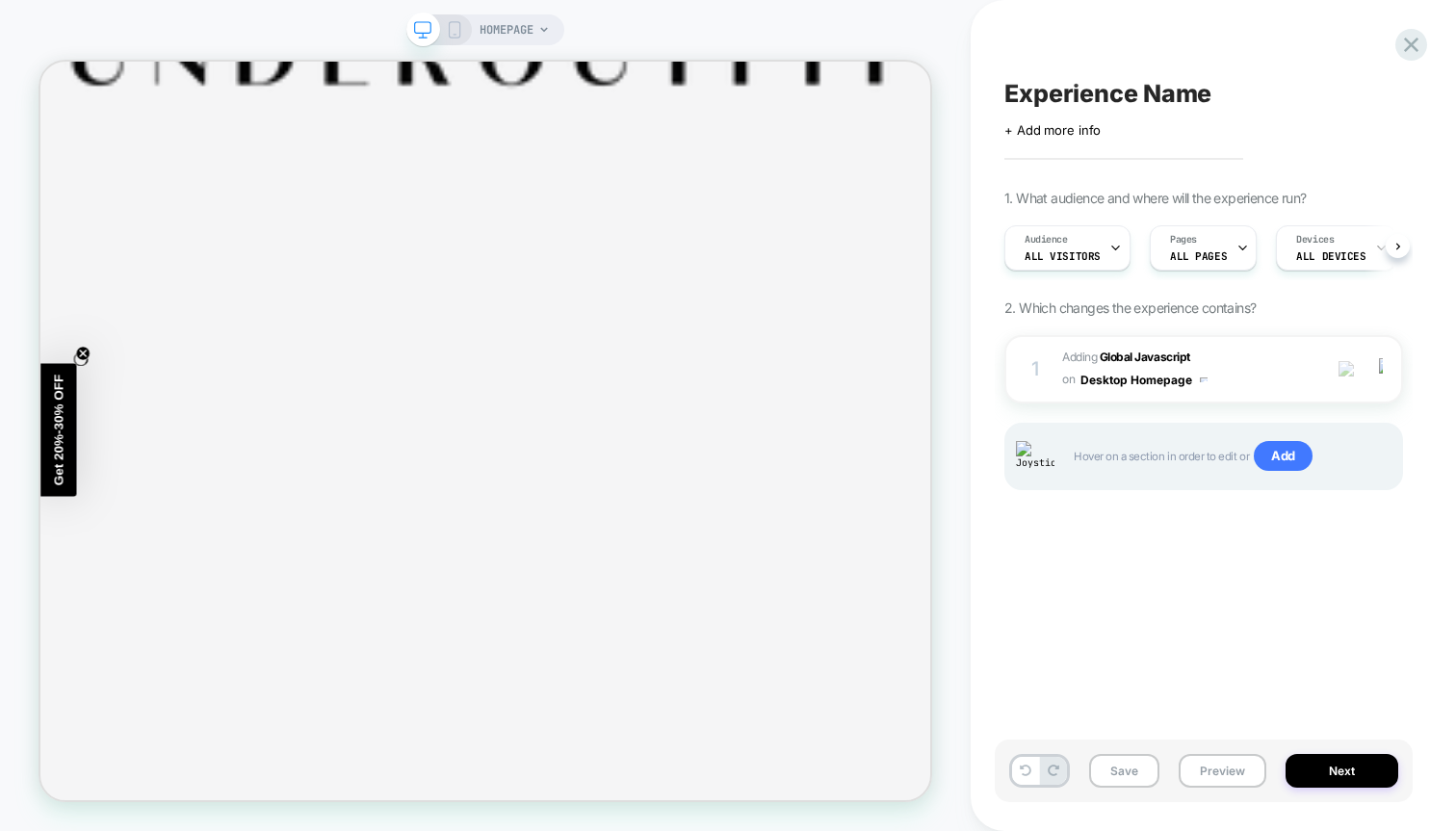
scroll to position [0, 1]
click at [1294, 474] on div "Hover on a section in order to edit or Add" at bounding box center [1204, 455] width 399 height 67
click at [1294, 463] on span "Add" at bounding box center [1284, 456] width 58 height 31
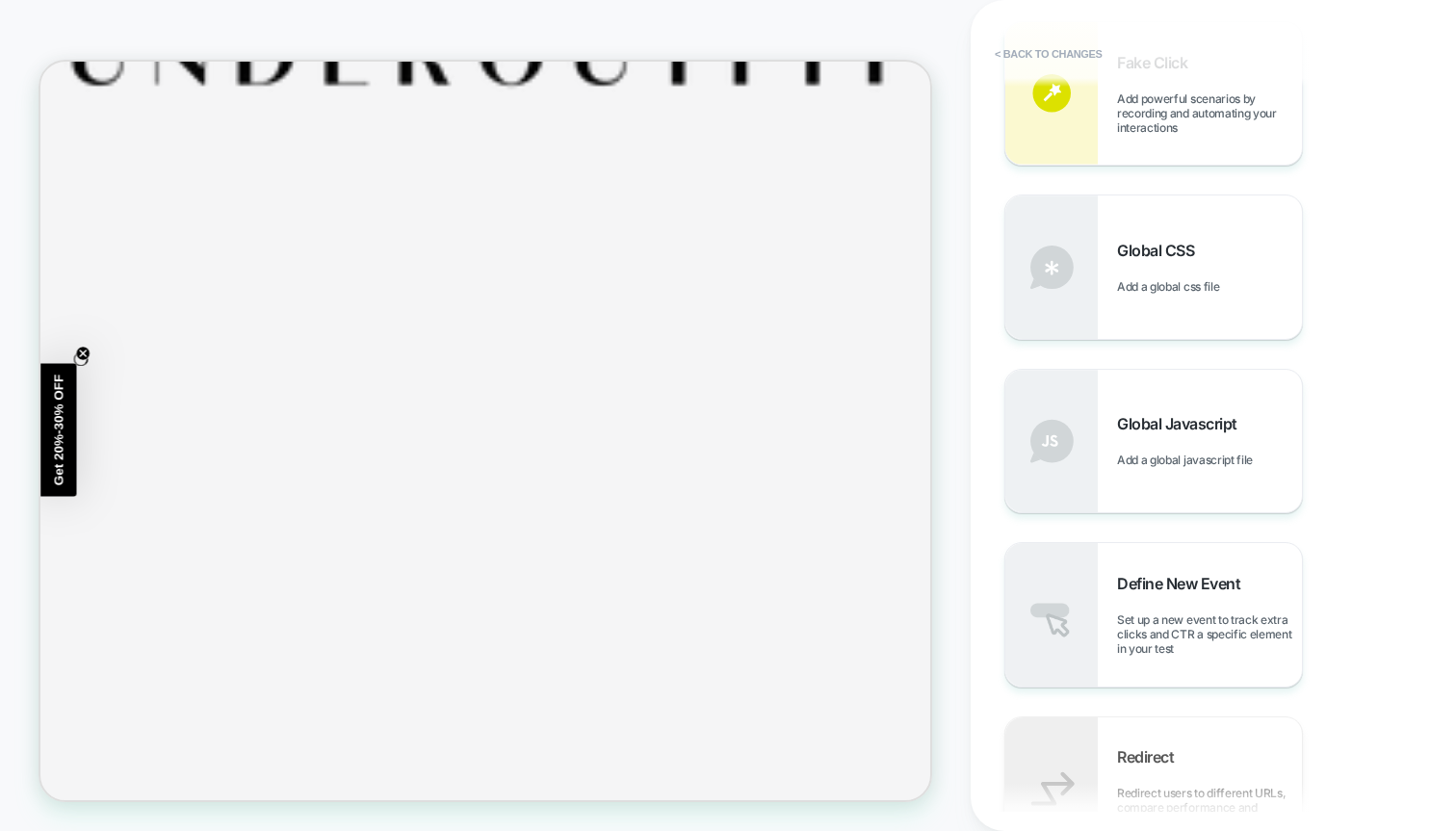
scroll to position [1019, 0]
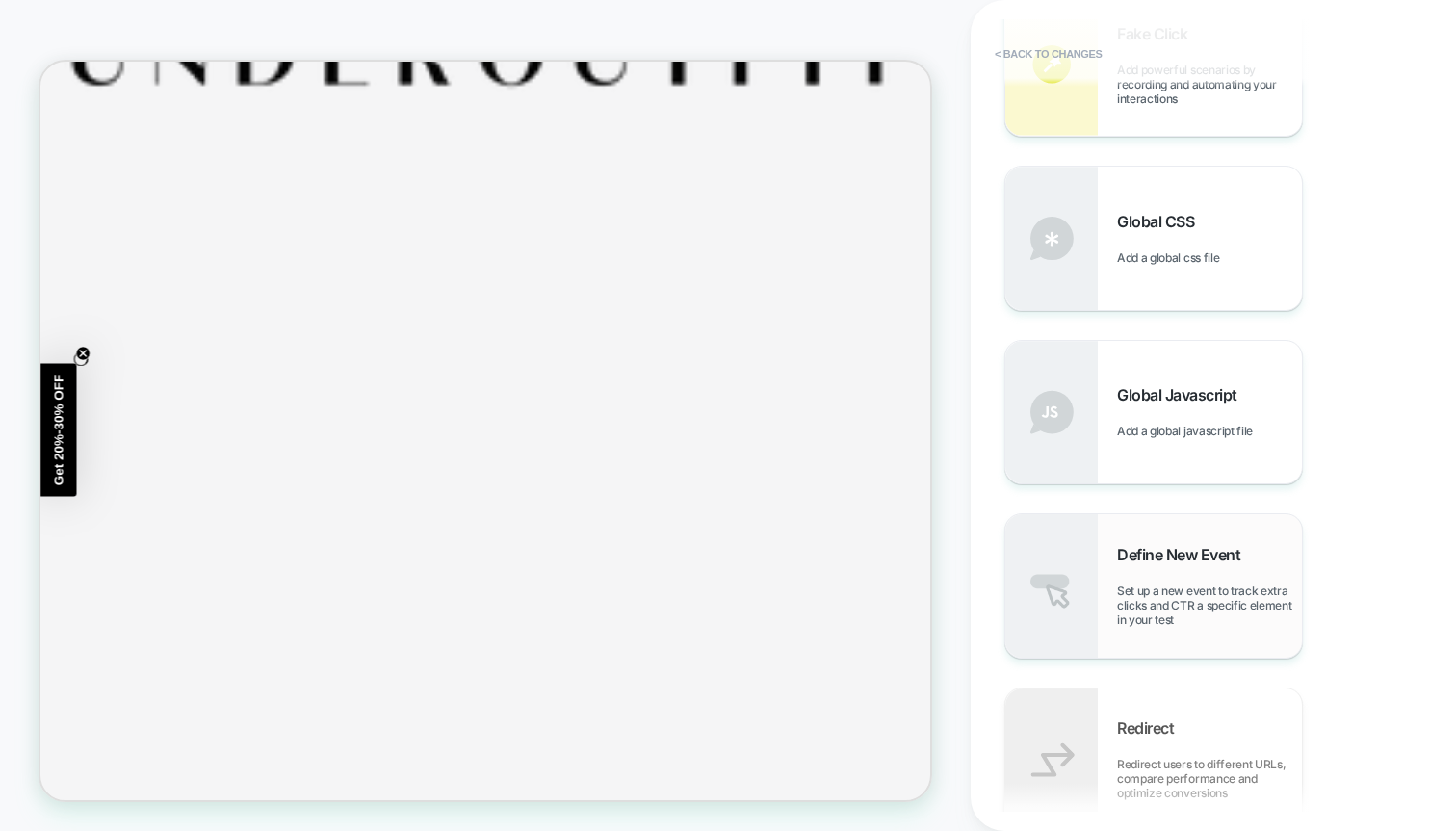
click at [1138, 594] on span "Set up a new event to track extra clicks and CTR a specific element in your test" at bounding box center [1210, 605] width 185 height 44
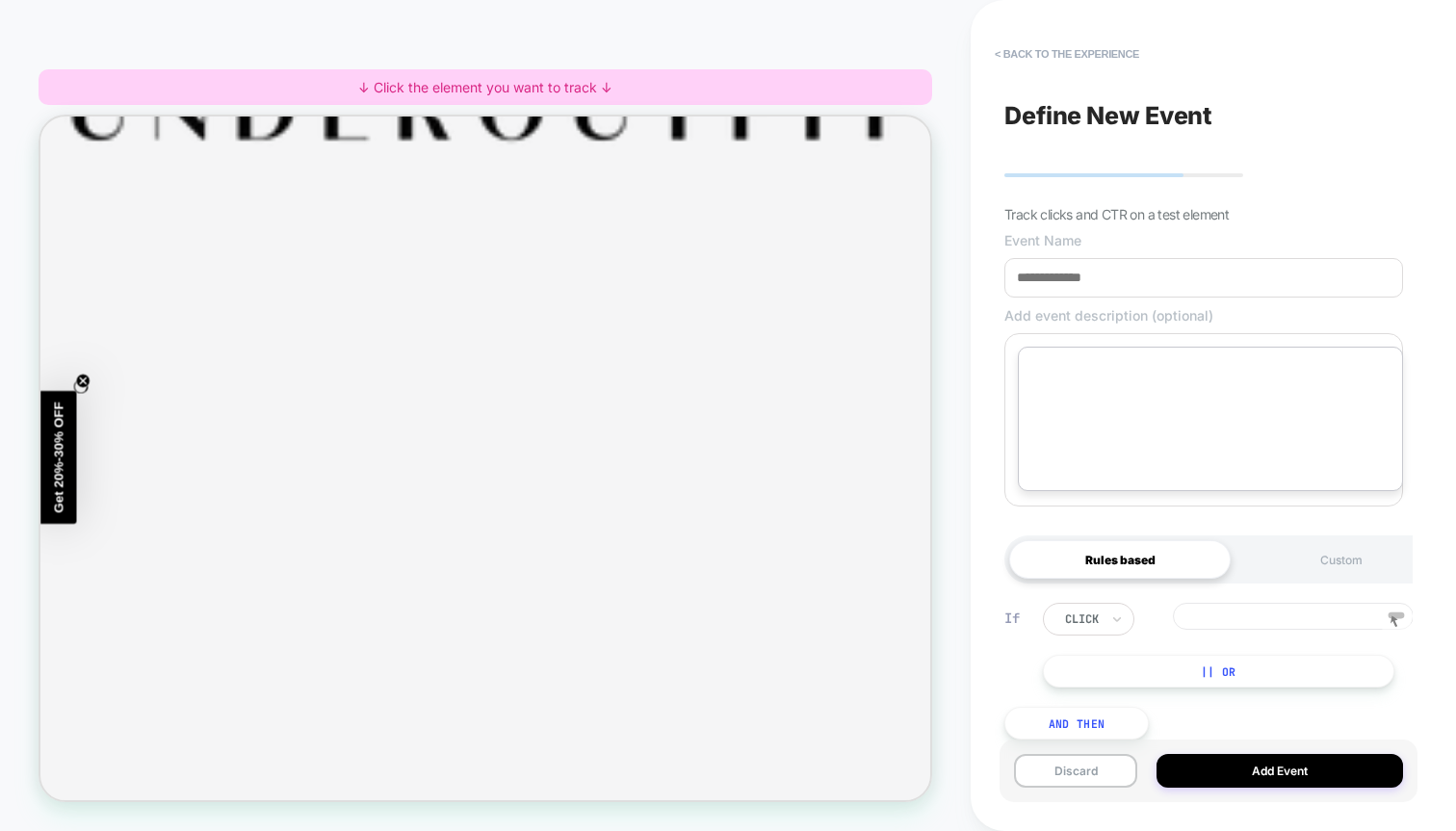
click at [1142, 400] on textarea at bounding box center [1211, 418] width 385 height 144
type textarea "*"
type textarea "**"
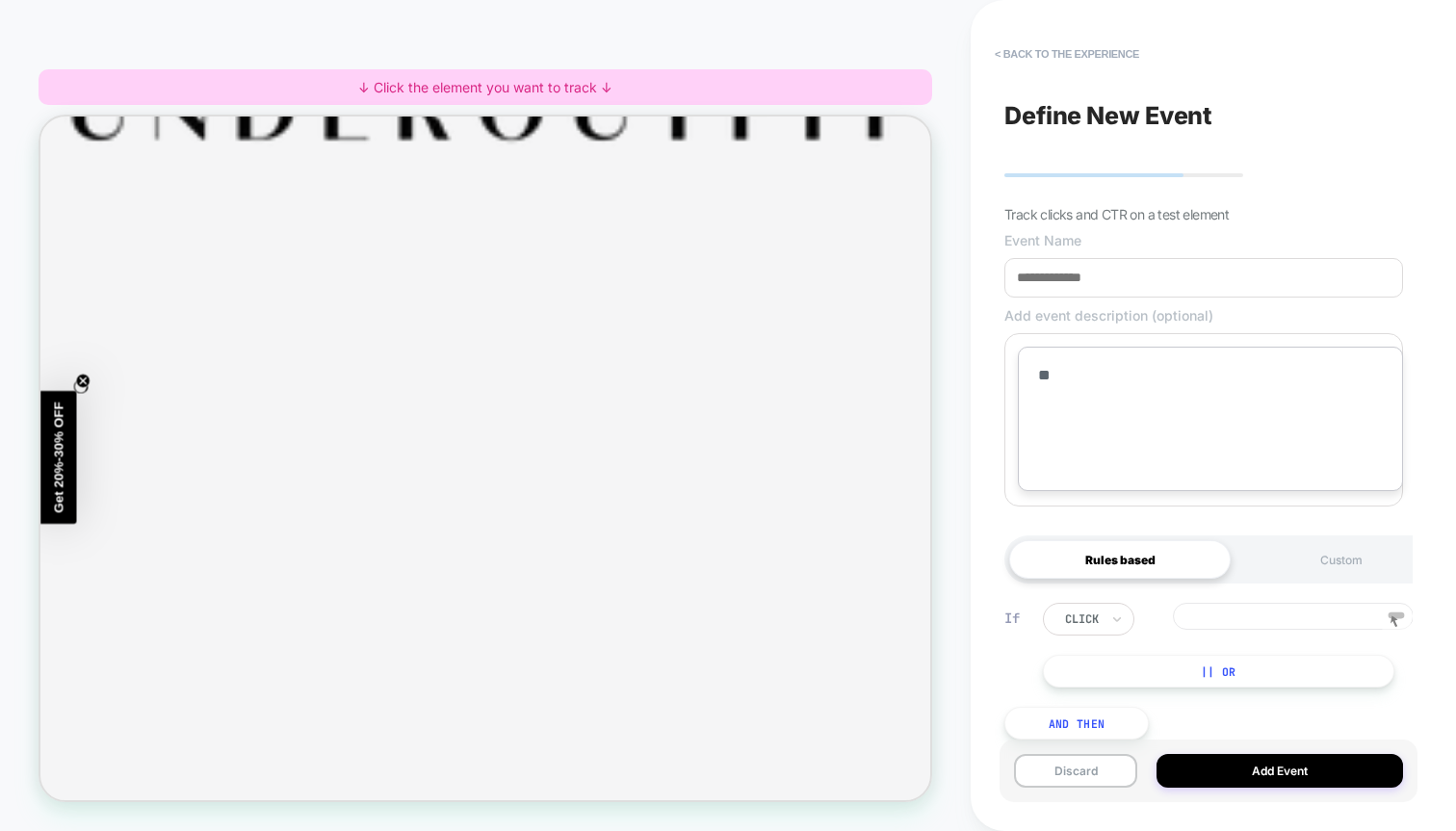
type textarea "*"
type textarea "****"
click at [1142, 400] on textarea "**********" at bounding box center [1211, 418] width 385 height 144
type textarea "*"
type textarea "****"
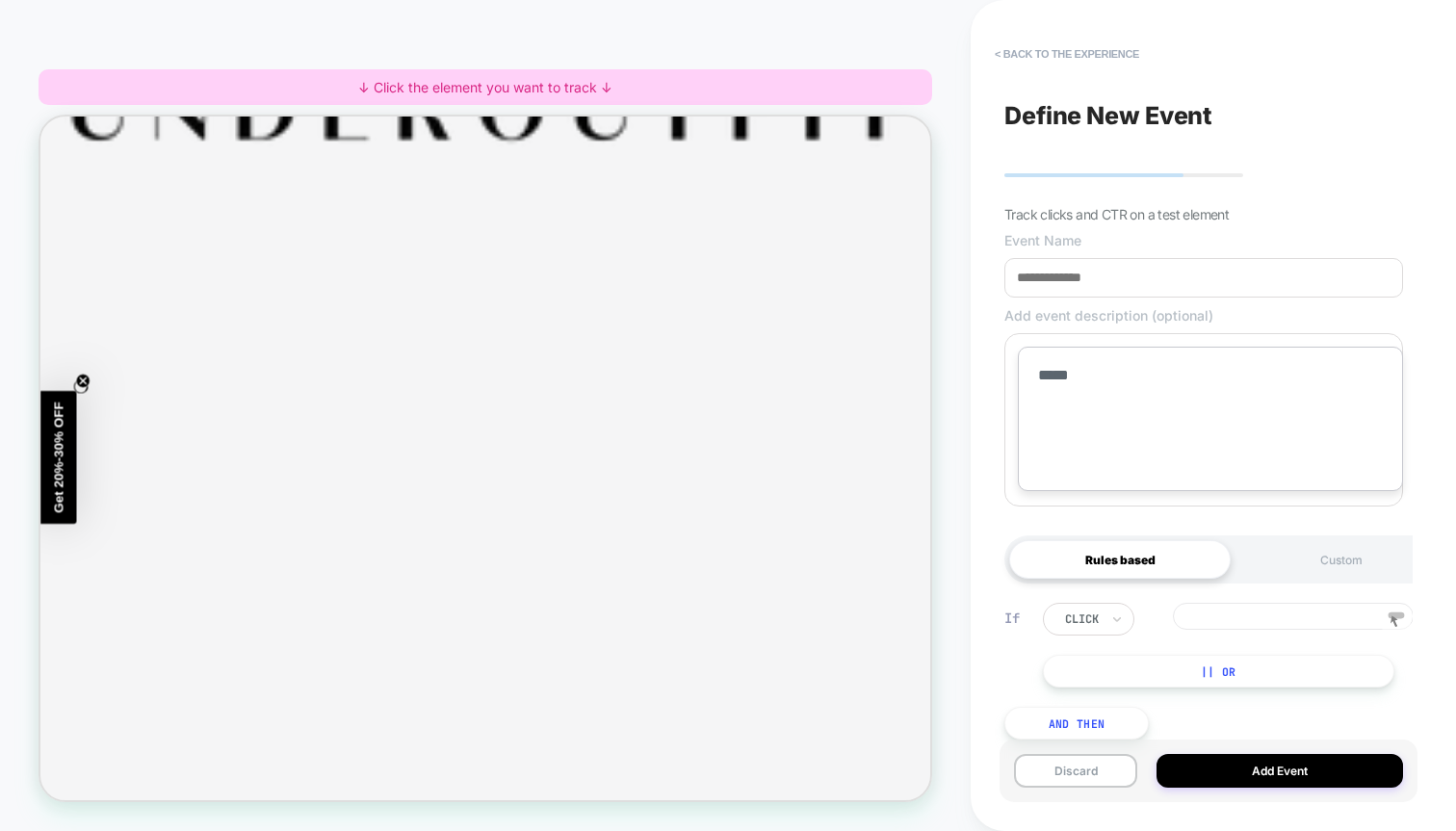
type textarea "*"
type textarea "******"
type textarea "*"
type textarea "*********"
type textarea "*"
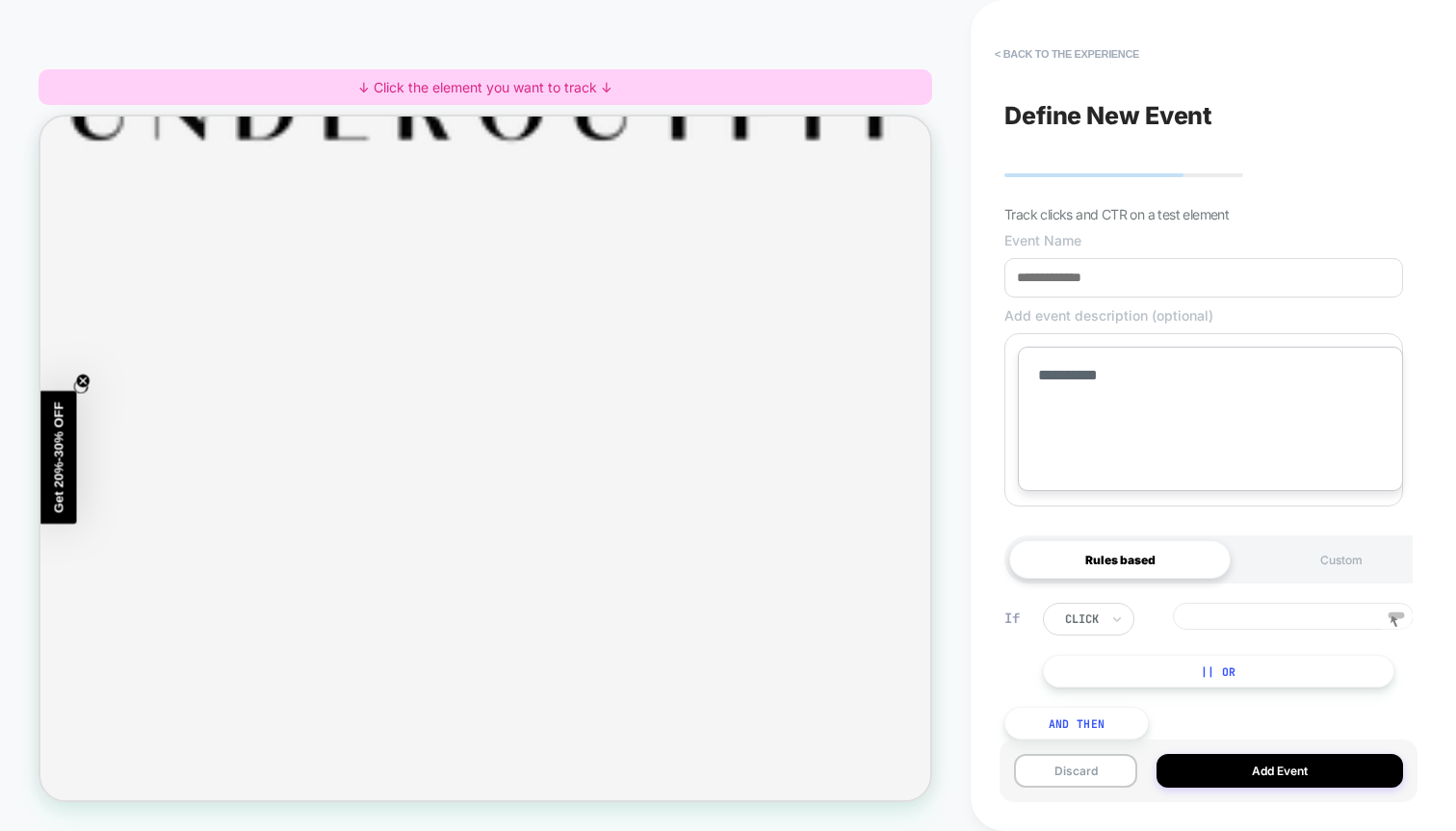
type textarea "**********"
type textarea "*"
type textarea "**********"
type textarea "*"
type textarea "**********"
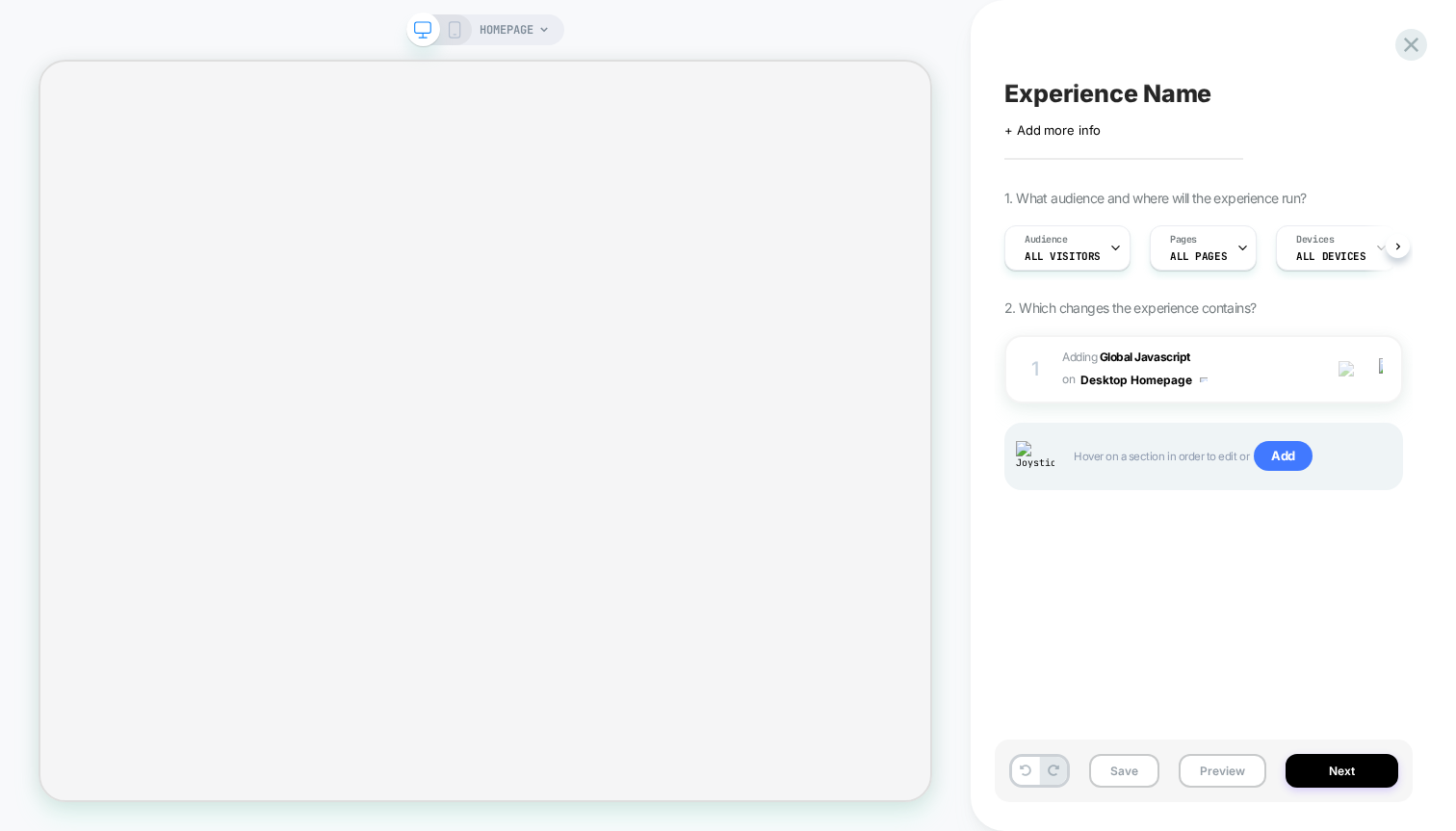
scroll to position [0, 1]
click at [1281, 461] on span "Add" at bounding box center [1284, 456] width 58 height 31
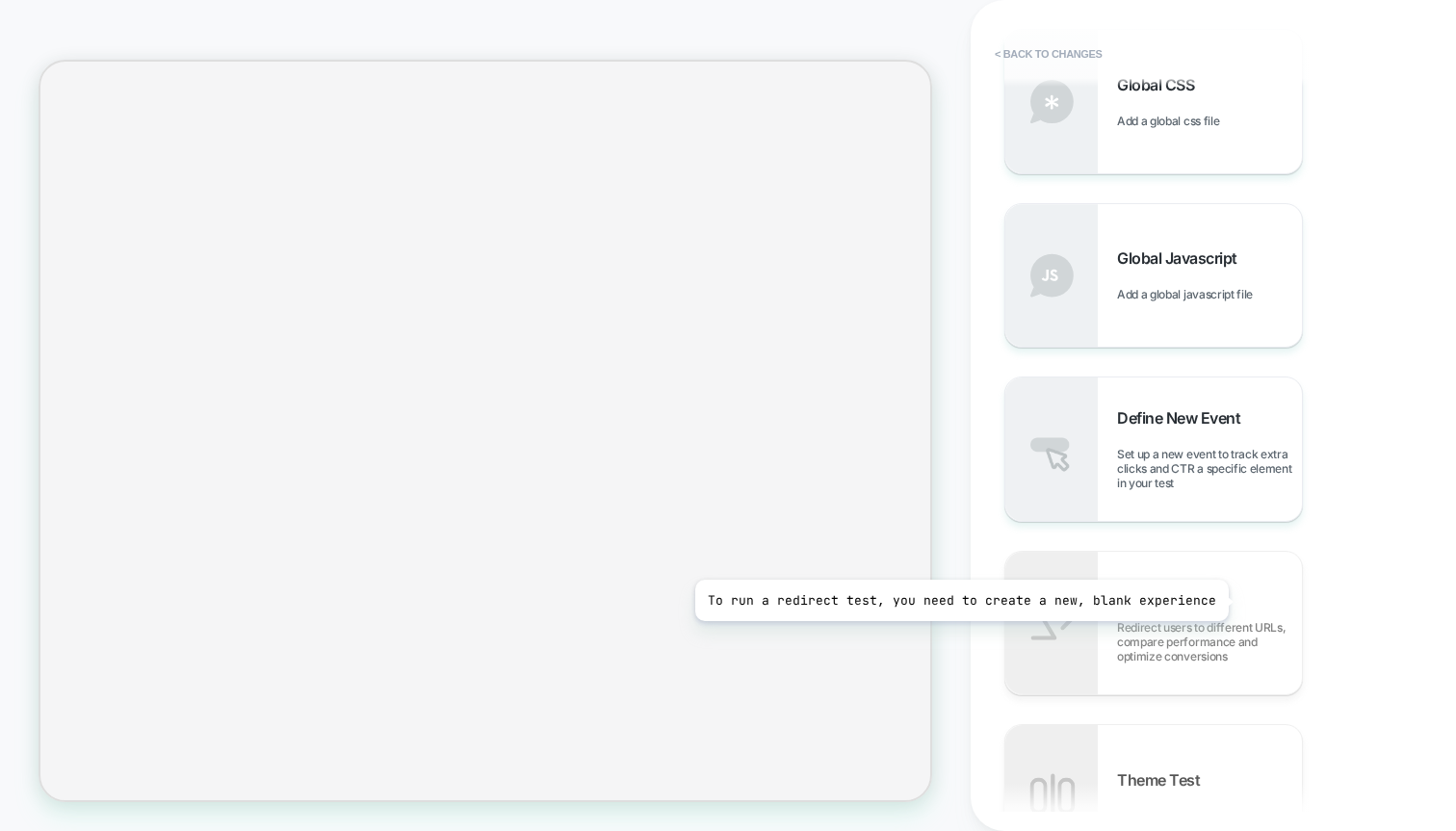
scroll to position [1193, 0]
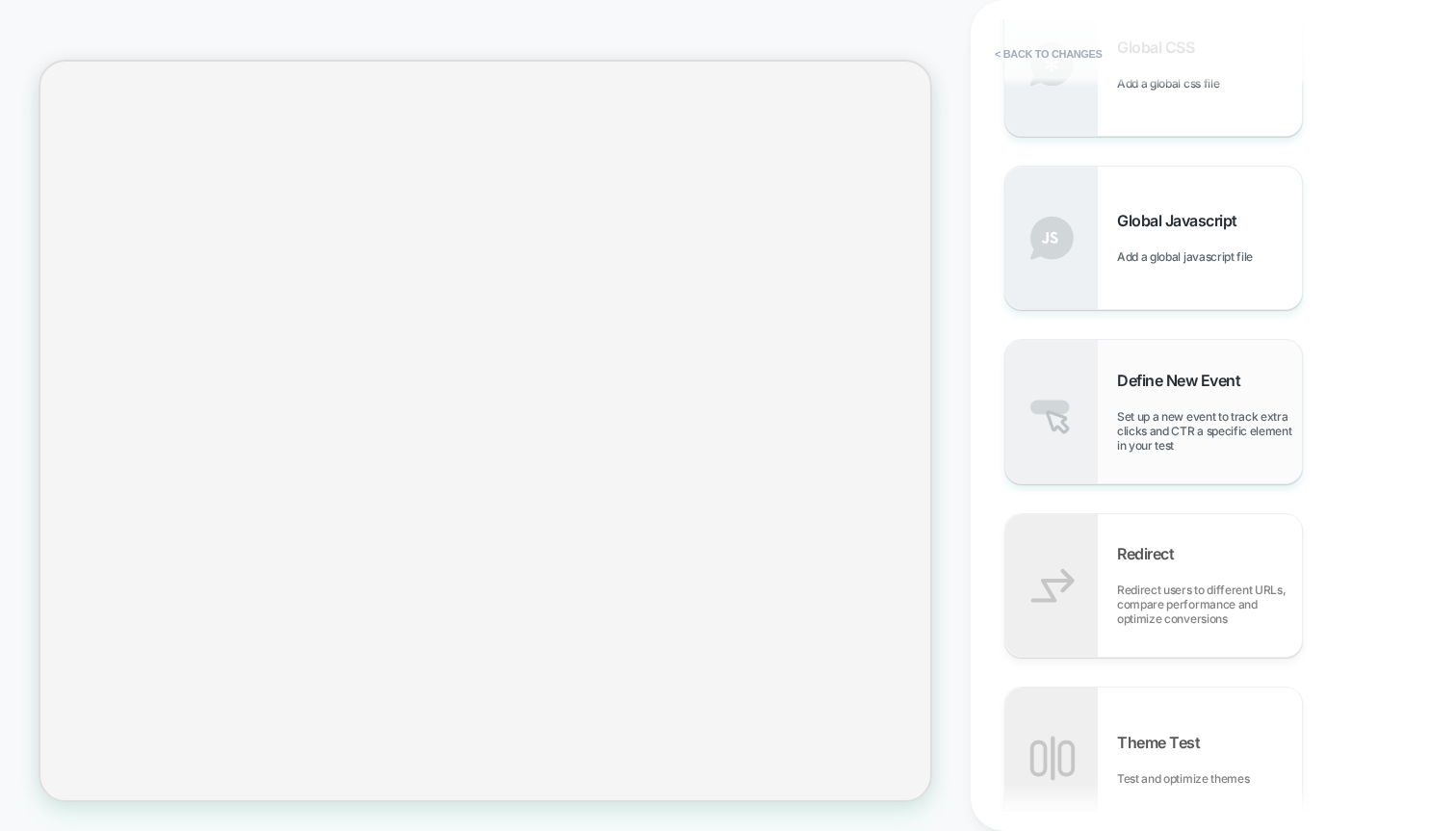
click at [1202, 418] on span "Set up a new event to track extra clicks and CTR a specific element in your test" at bounding box center [1210, 431] width 185 height 44
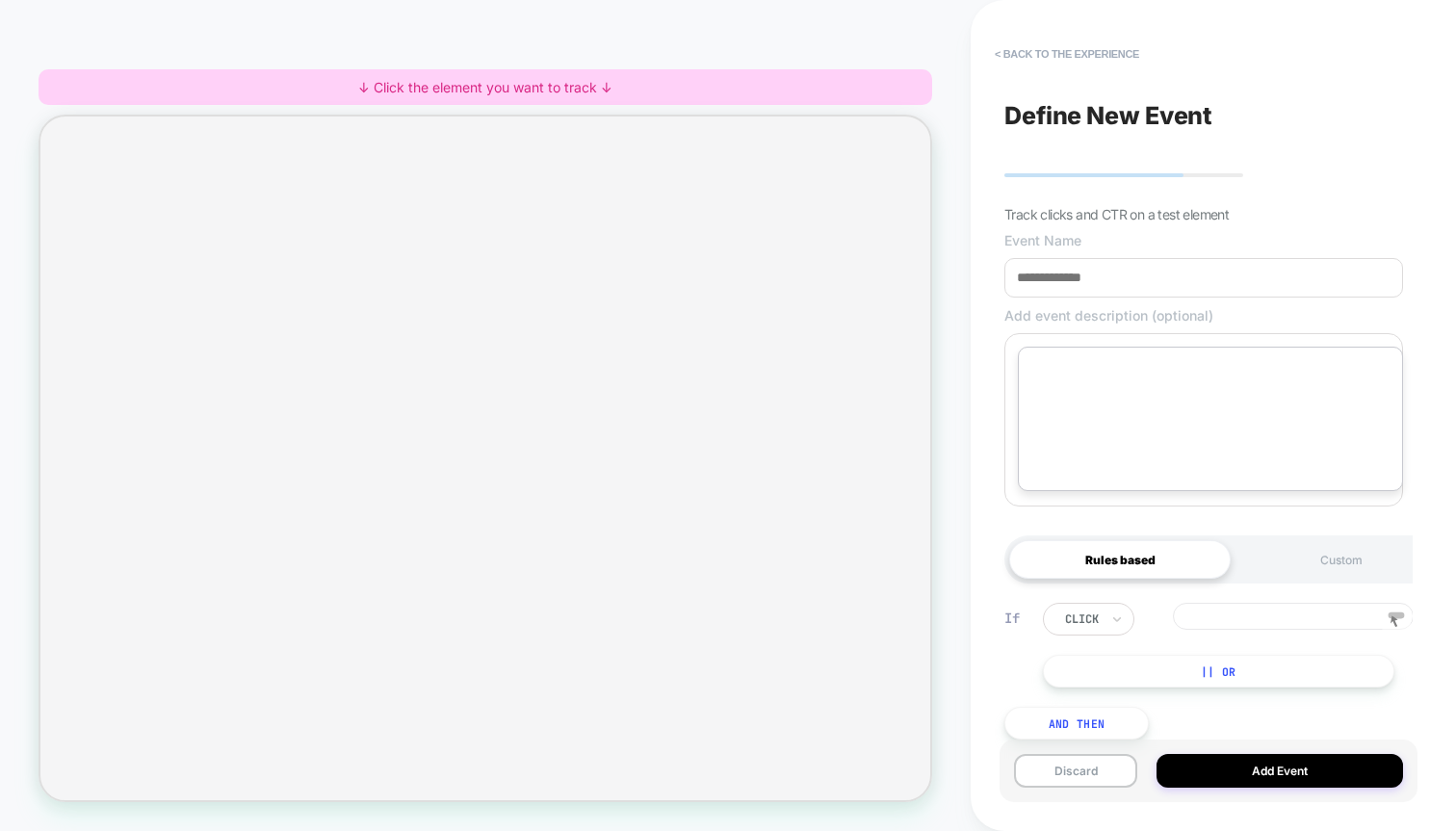
click at [1195, 402] on textarea at bounding box center [1211, 418] width 385 height 144
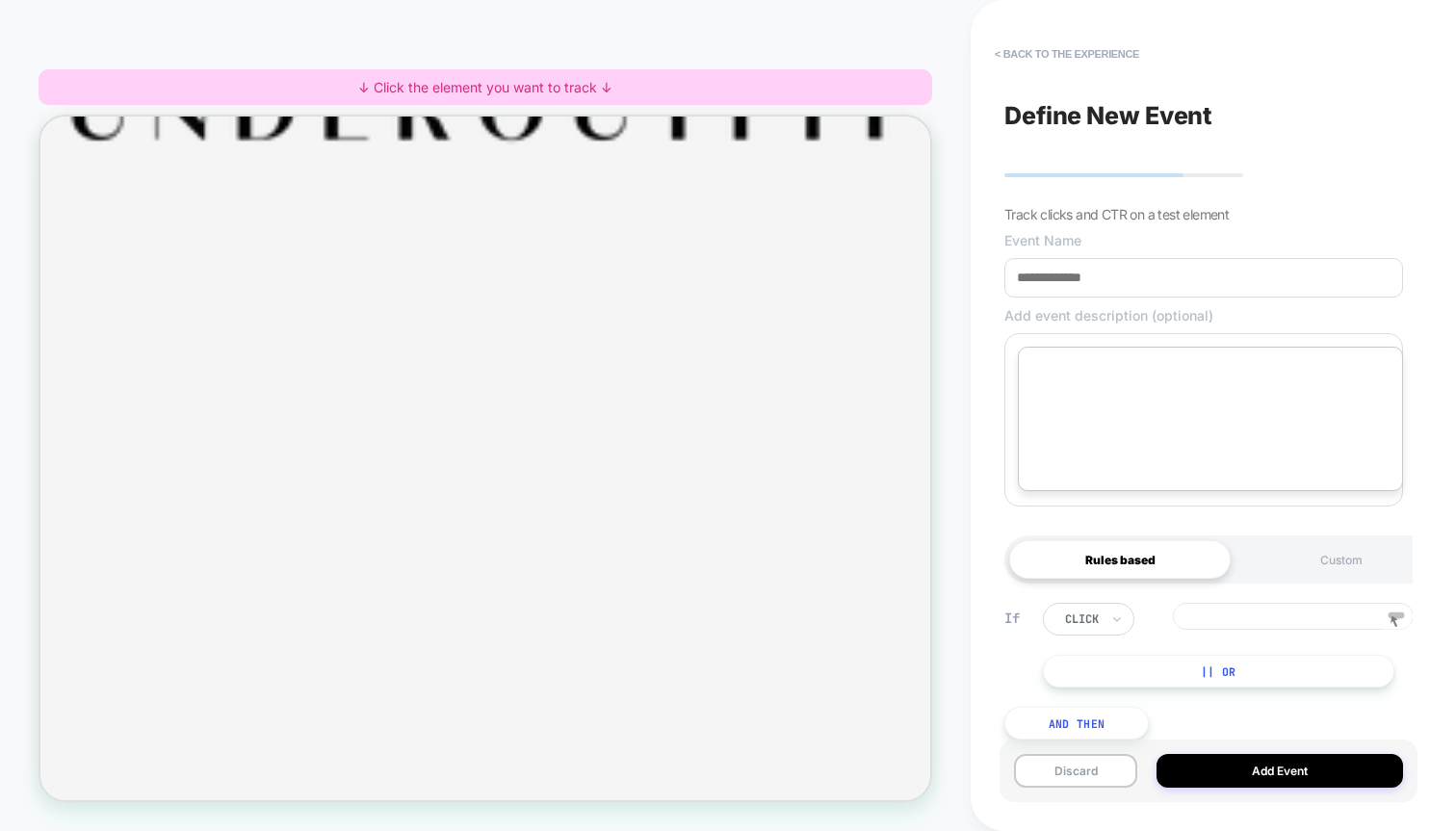
scroll to position [0, 0]
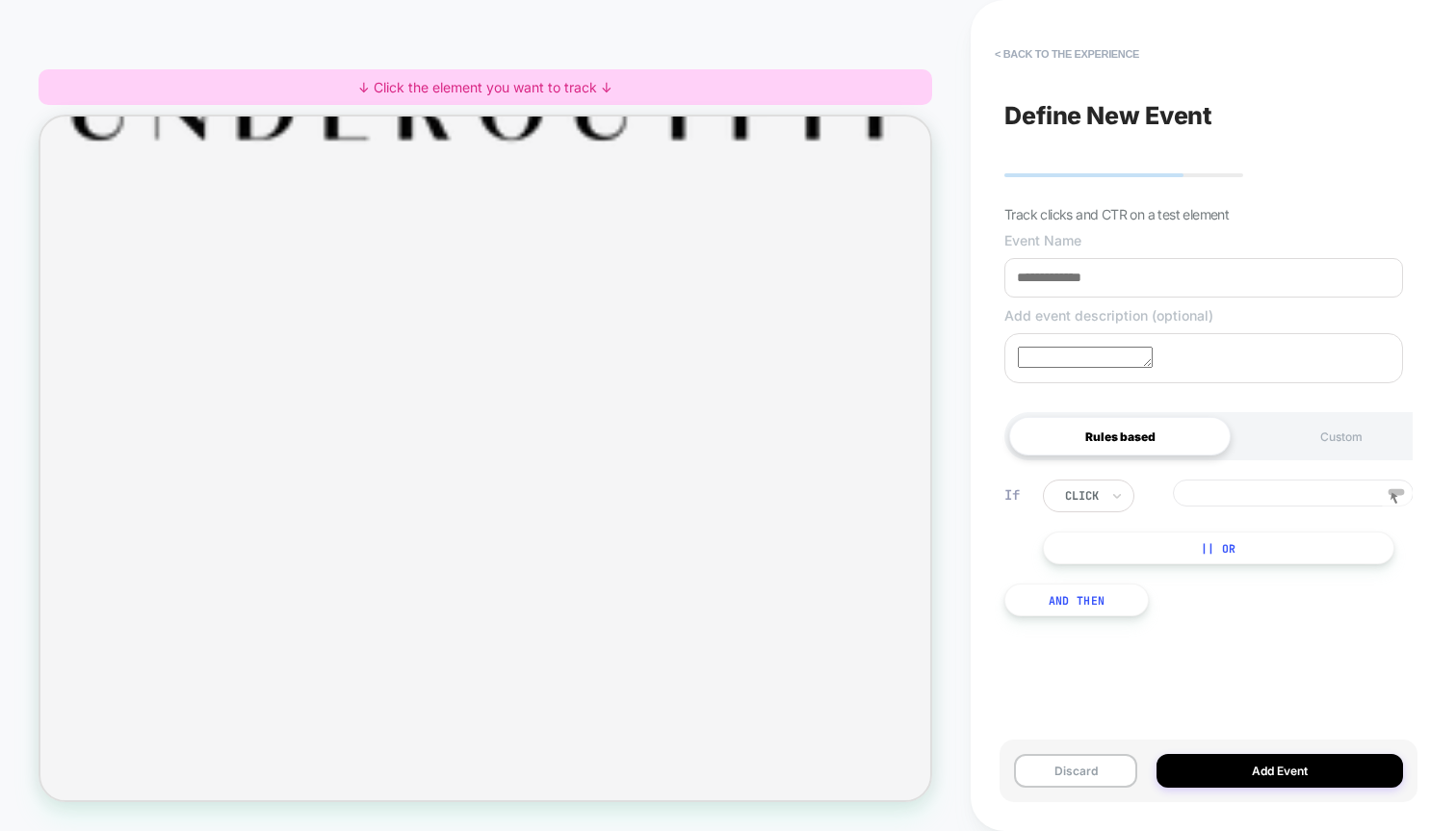
click at [1296, 344] on div at bounding box center [1204, 357] width 399 height 50
click at [1132, 348] on textarea at bounding box center [1085, 357] width 135 height 21
click at [1248, 360] on div at bounding box center [1204, 357] width 399 height 50
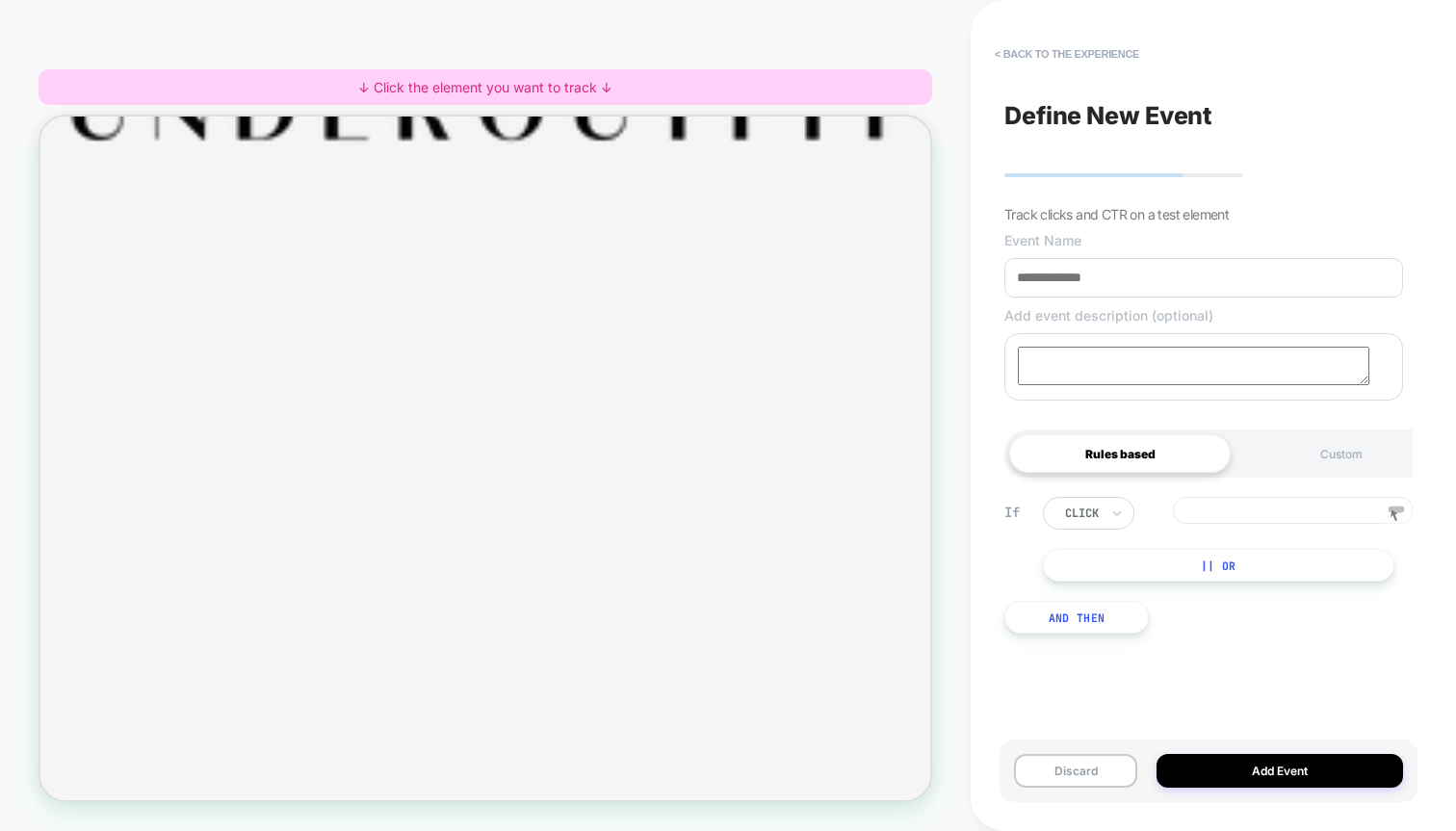
drag, startPoint x: 1175, startPoint y: 365, endPoint x: 1365, endPoint y: 382, distance: 190.8
click at [1365, 382] on textarea at bounding box center [1193, 366] width 351 height 39
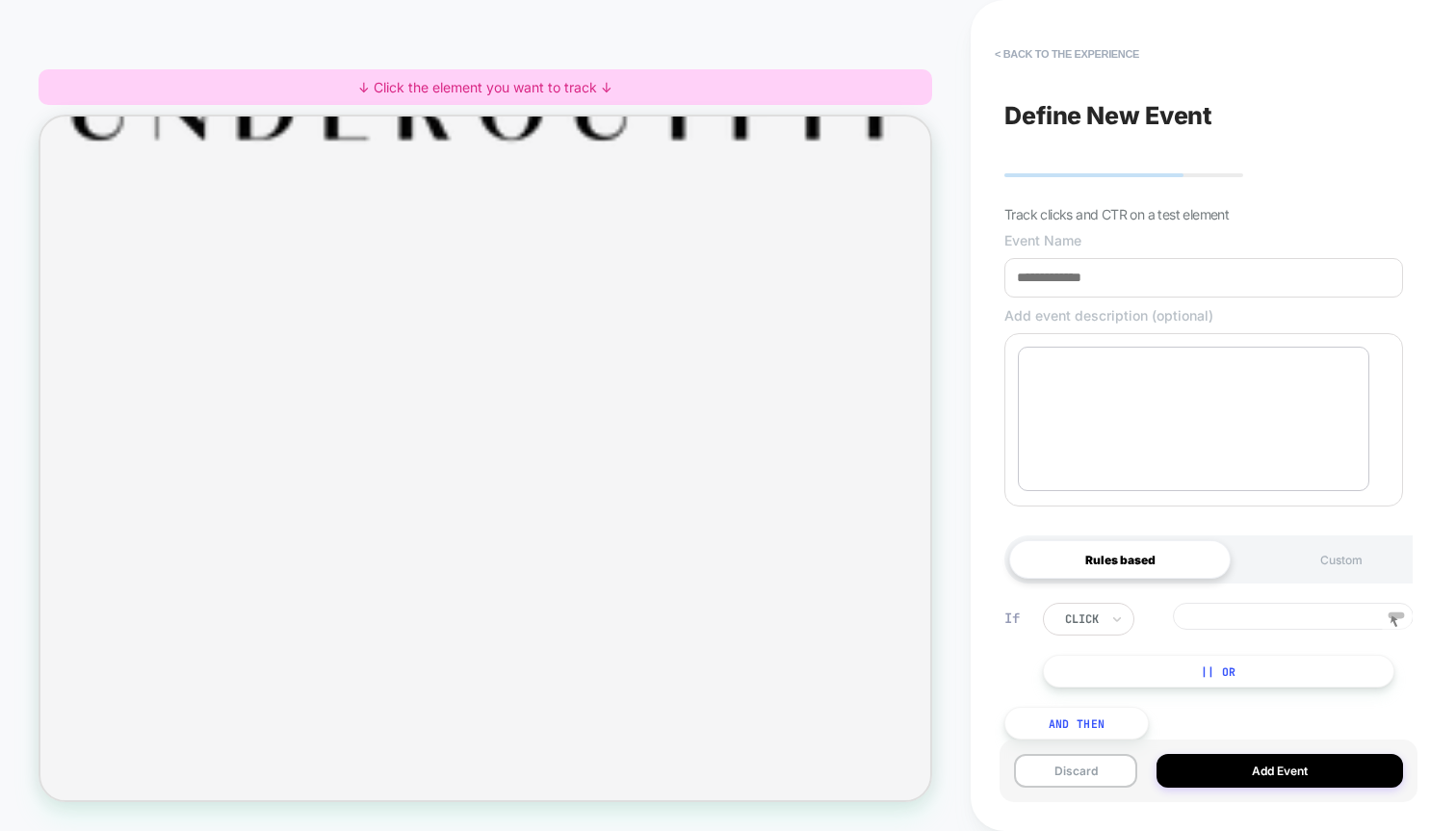
click at [1139, 498] on div at bounding box center [1204, 419] width 399 height 173
click at [1152, 439] on textarea at bounding box center [1193, 418] width 351 height 144
click at [1104, 419] on textarea at bounding box center [1193, 414] width 351 height 144
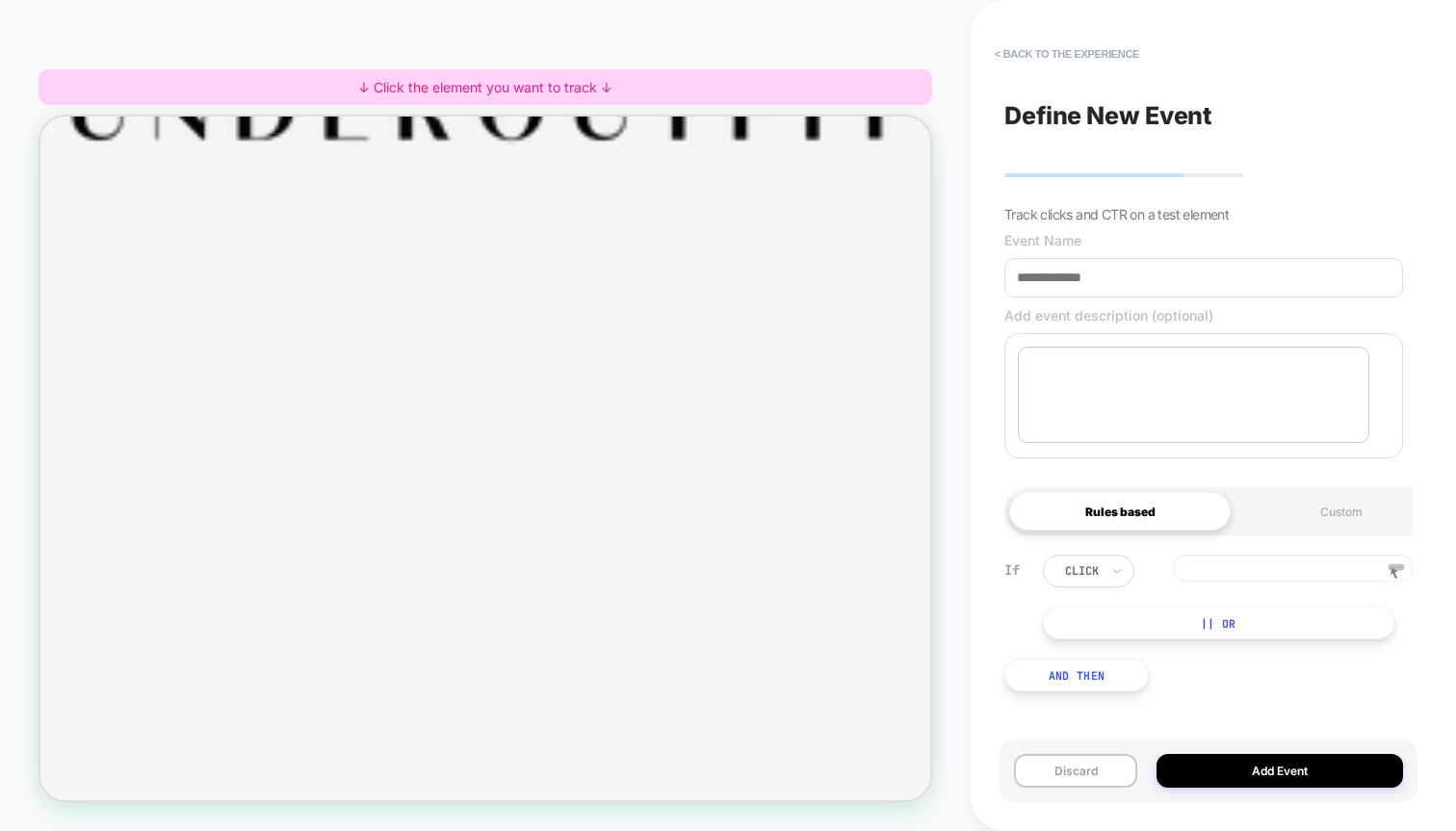
scroll to position [0, 0]
click at [1104, 417] on textarea at bounding box center [1193, 394] width 351 height 96
click at [1040, 335] on div at bounding box center [1204, 395] width 399 height 126
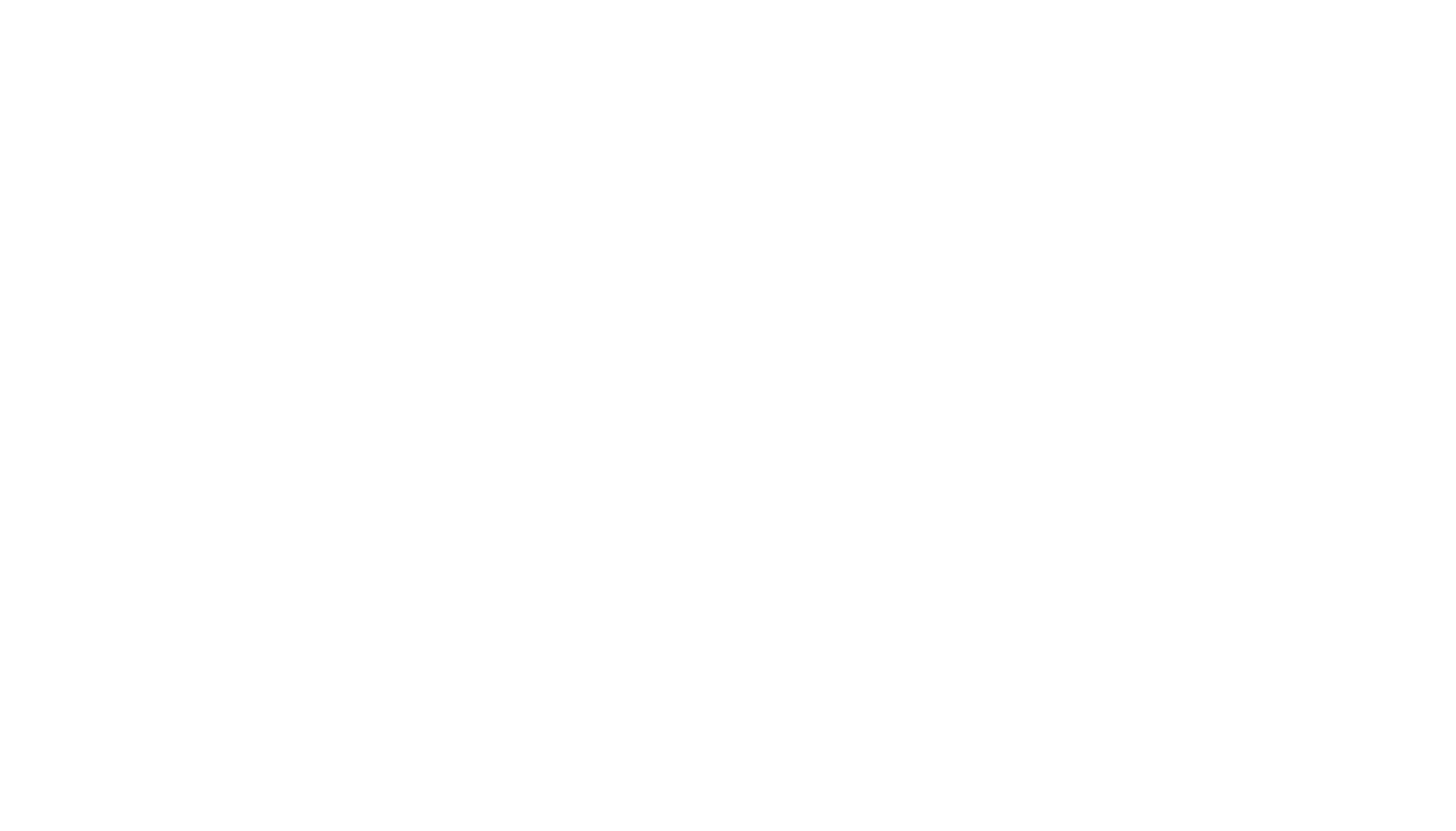
click at [675, 8] on html "Display size not supported Unfortunately, our dashboard is not supported on a m…" at bounding box center [728, 4] width 1456 height 8
